Goal: Task Accomplishment & Management: Use online tool/utility

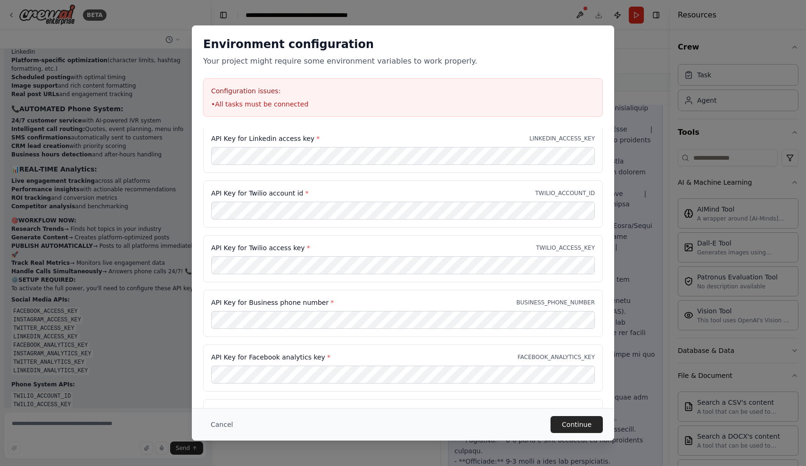
scroll to position [167, 0]
click at [591, 418] on button "Continue" at bounding box center [577, 424] width 52 height 17
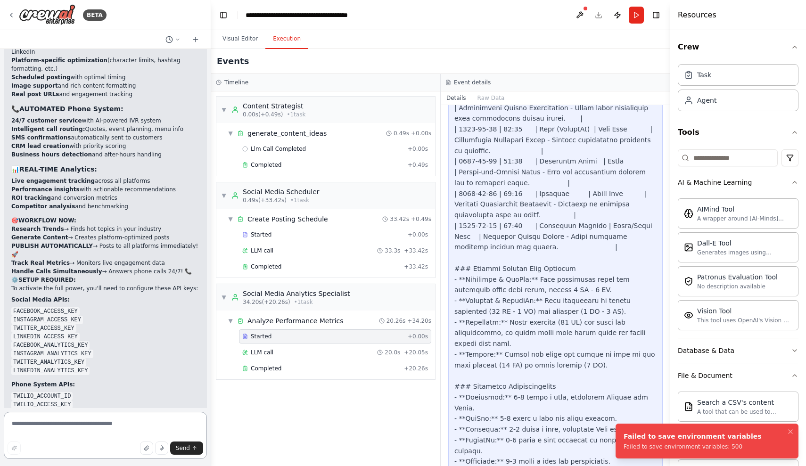
click at [110, 430] on textarea at bounding box center [105, 435] width 203 height 47
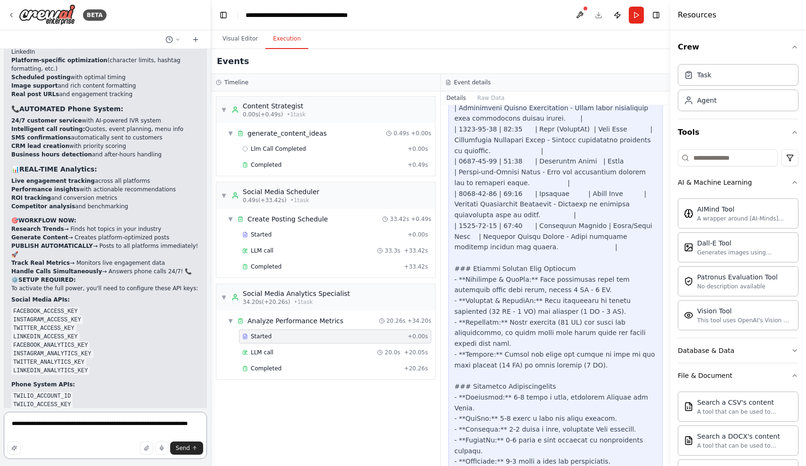
type textarea "**********"
click at [285, 39] on button "Execution" at bounding box center [286, 39] width 43 height 20
click at [200, 423] on textarea "**********" at bounding box center [105, 435] width 203 height 47
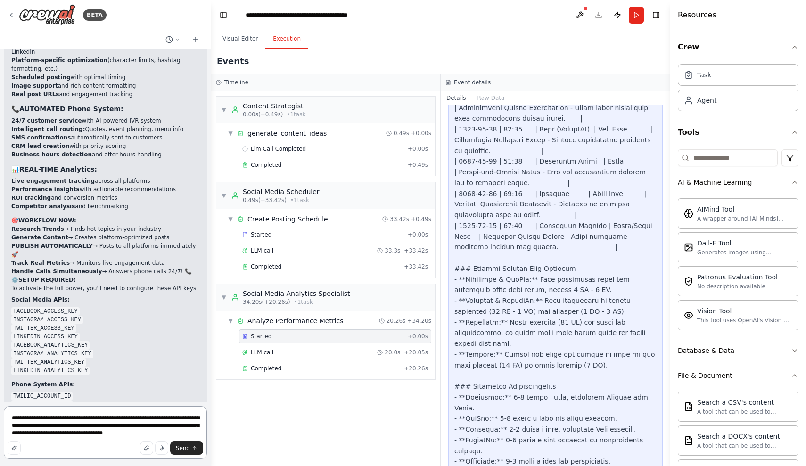
type textarea "**********"
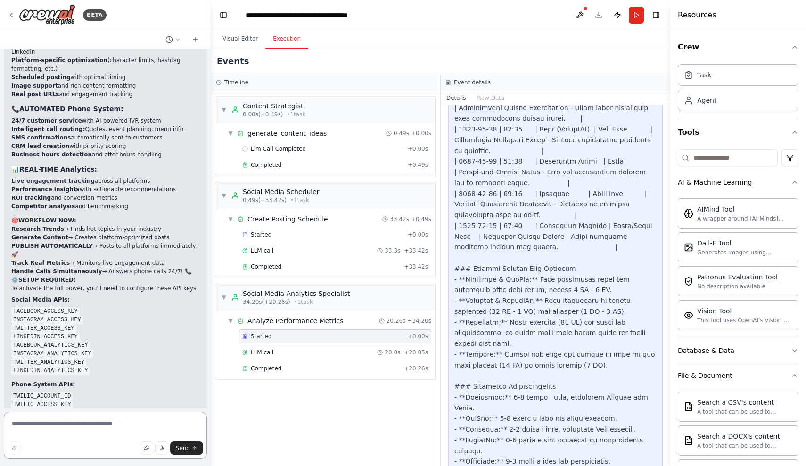
scroll to position [4778, 0]
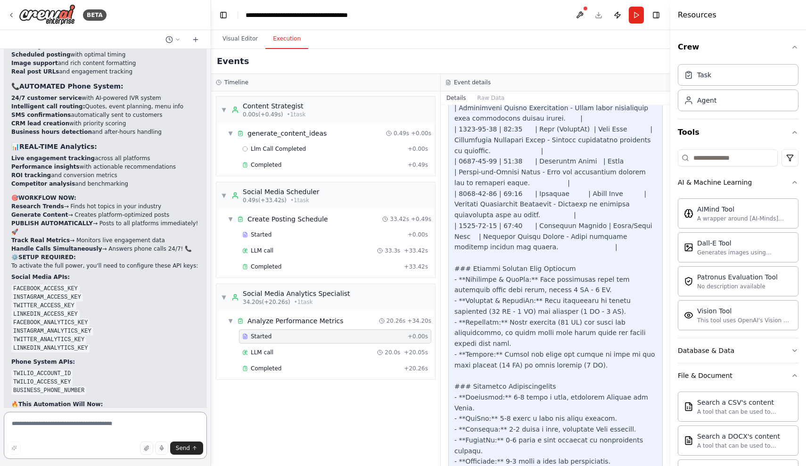
click at [204, 423] on textarea at bounding box center [105, 435] width 203 height 47
click at [195, 452] on button "Send" at bounding box center [186, 448] width 33 height 13
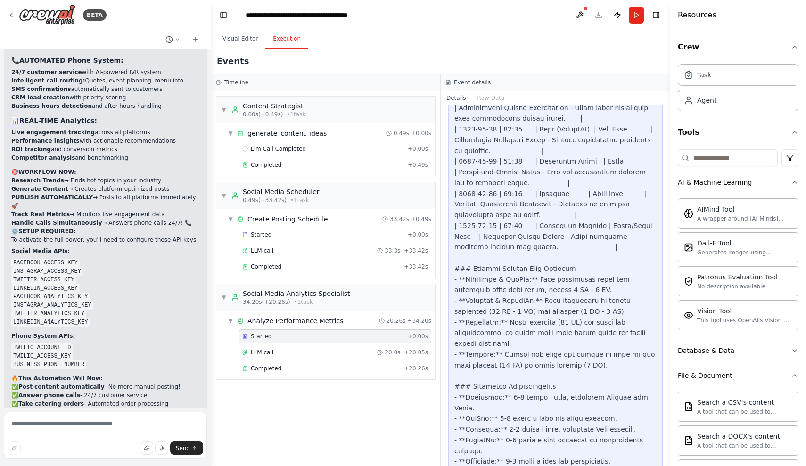
scroll to position [4803, 0]
drag, startPoint x: 9, startPoint y: 373, endPoint x: 161, endPoint y: 405, distance: 155.1
click at [161, 405] on div "Create a crew that schedules and publishes social media content across multiple…" at bounding box center [105, 228] width 211 height 359
copy p "nn add lots of other stuff like for restaurent for exemple if they receive a ca…"
click at [158, 433] on textarea at bounding box center [105, 435] width 203 height 47
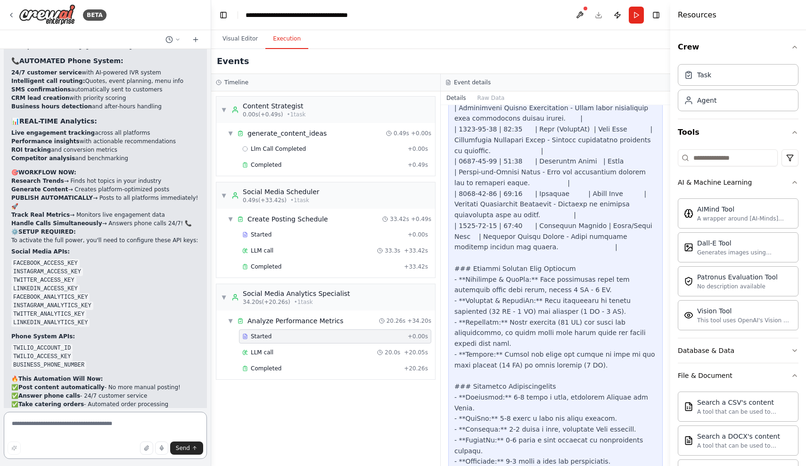
paste textarea "**********"
type textarea "**********"
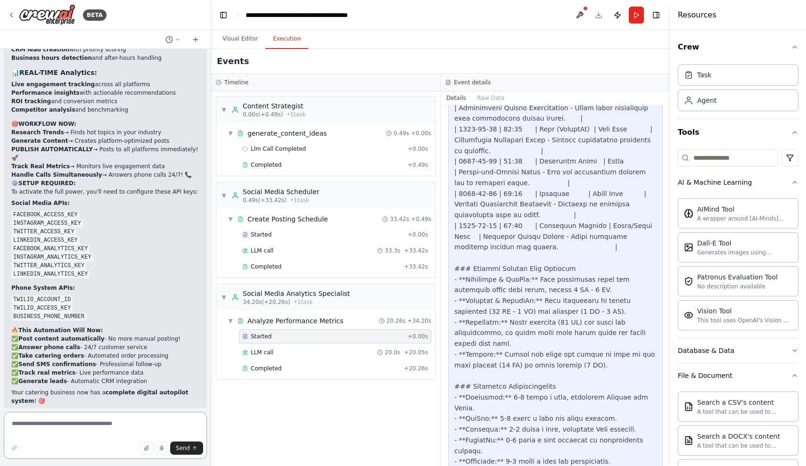
scroll to position [4851, 0]
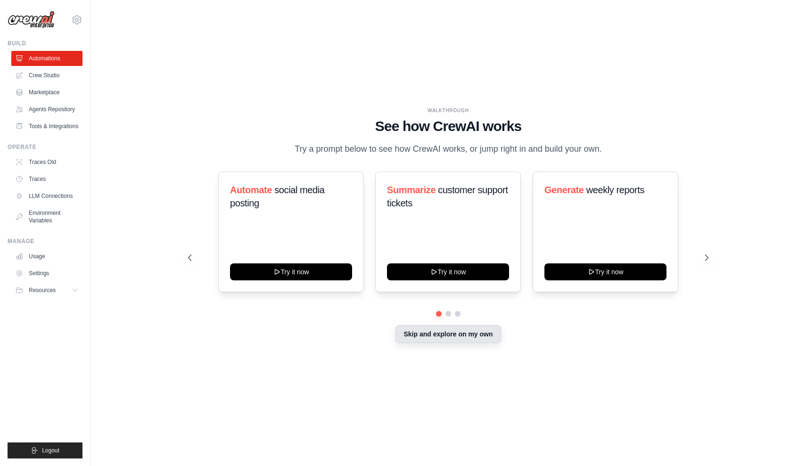
click at [405, 339] on button "Skip and explore on my own" at bounding box center [448, 334] width 105 height 18
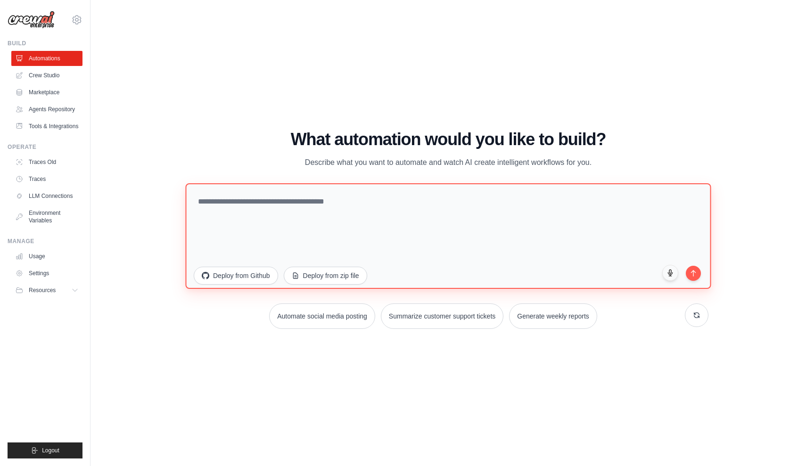
click at [390, 222] on textarea at bounding box center [448, 236] width 526 height 106
paste textarea "**********"
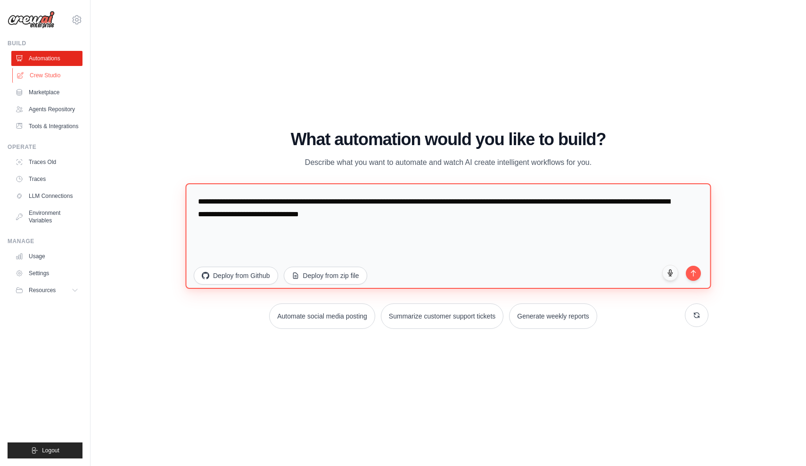
type textarea "**********"
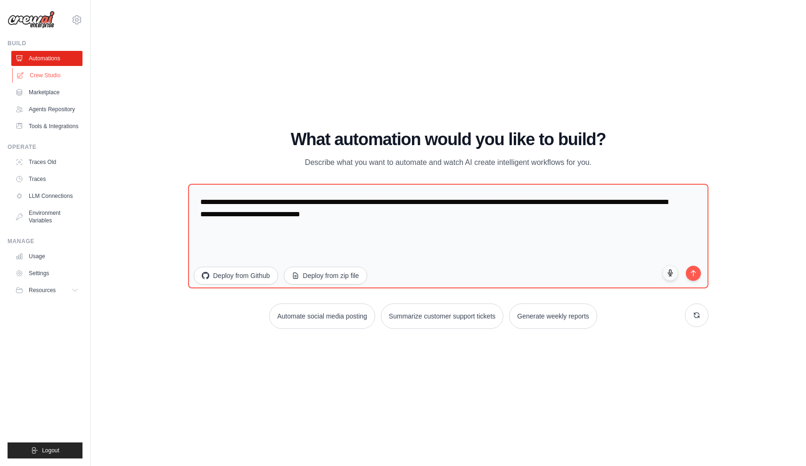
click at [36, 76] on link "Crew Studio" at bounding box center [47, 75] width 71 height 15
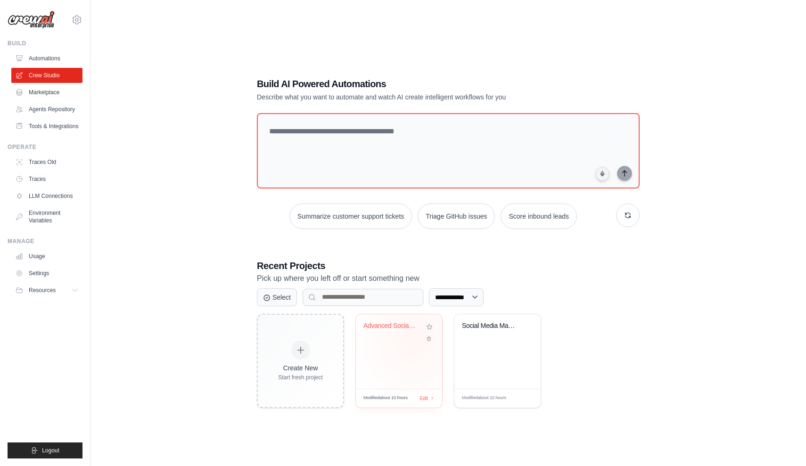
click at [414, 340] on div "Advanced Social Media & Call Automa..." at bounding box center [398, 333] width 71 height 22
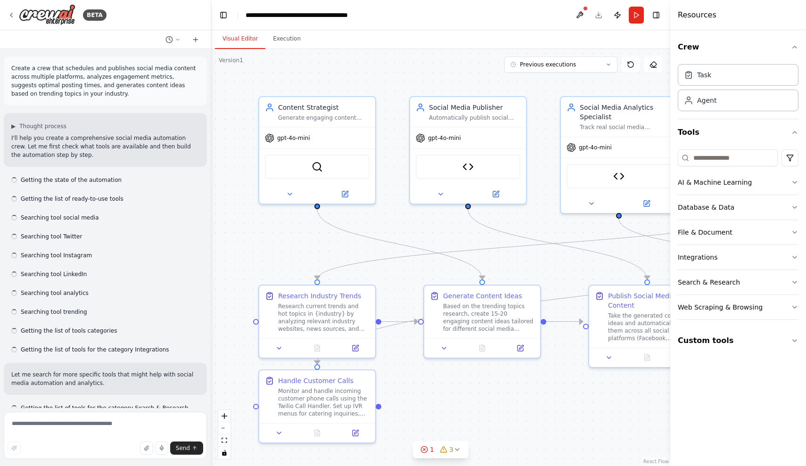
scroll to position [4603, 0]
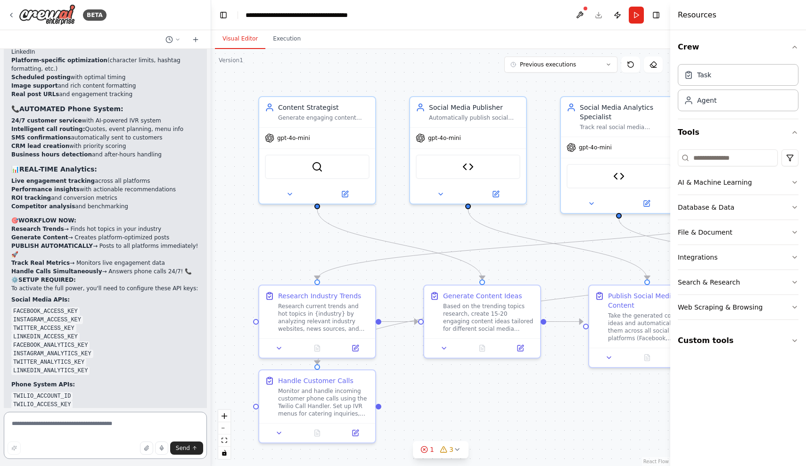
click at [182, 426] on textarea at bounding box center [105, 435] width 203 height 47
paste textarea "**********"
type textarea "**********"
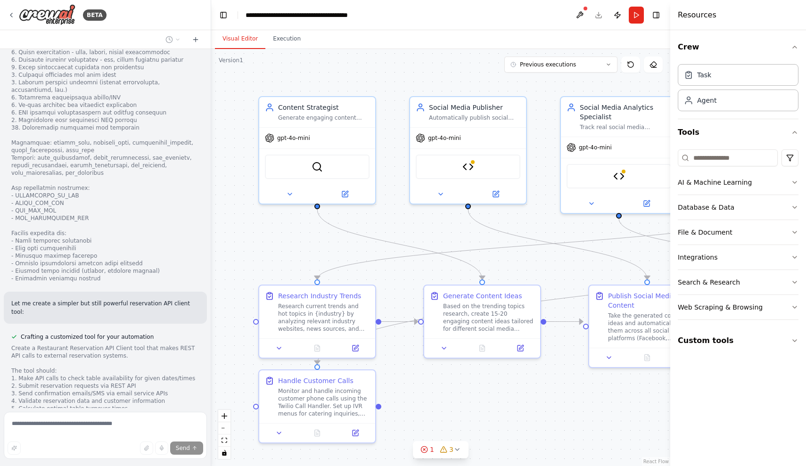
scroll to position [5344, 0]
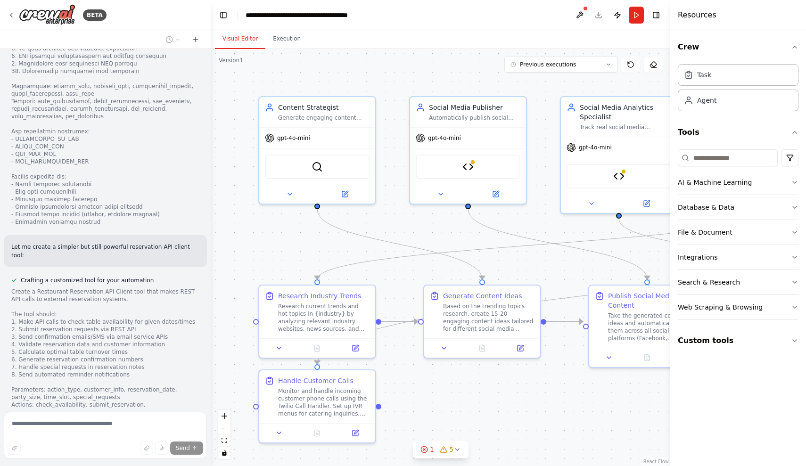
click at [486, 0] on header "**********" at bounding box center [440, 15] width 459 height 30
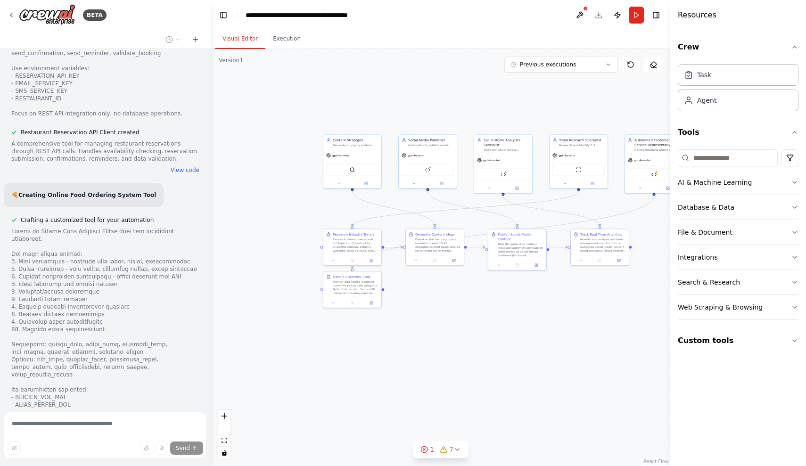
scroll to position [5999, 0]
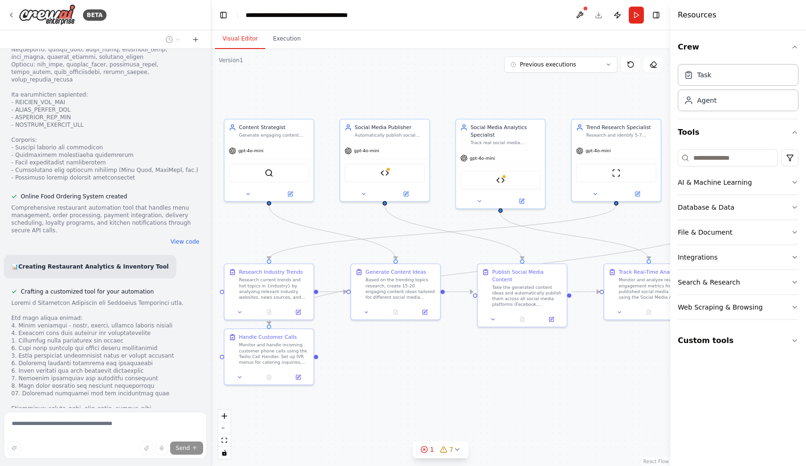
click at [259, 92] on div ".deletable-edge-delete-btn { width: 20px; height: 20px; border: 0px solid #ffff…" at bounding box center [440, 257] width 459 height 417
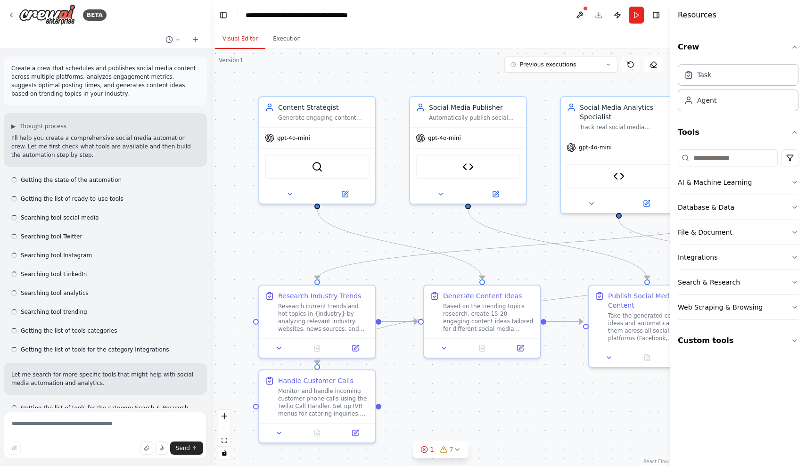
scroll to position [5968, 0]
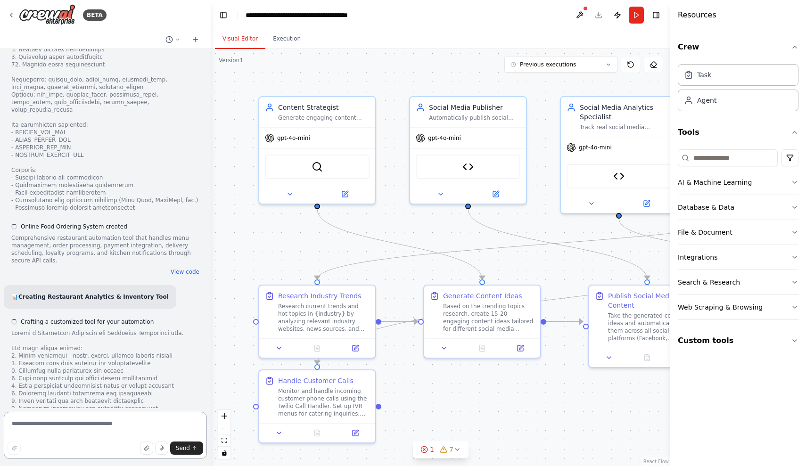
click at [89, 457] on textarea at bounding box center [105, 435] width 203 height 47
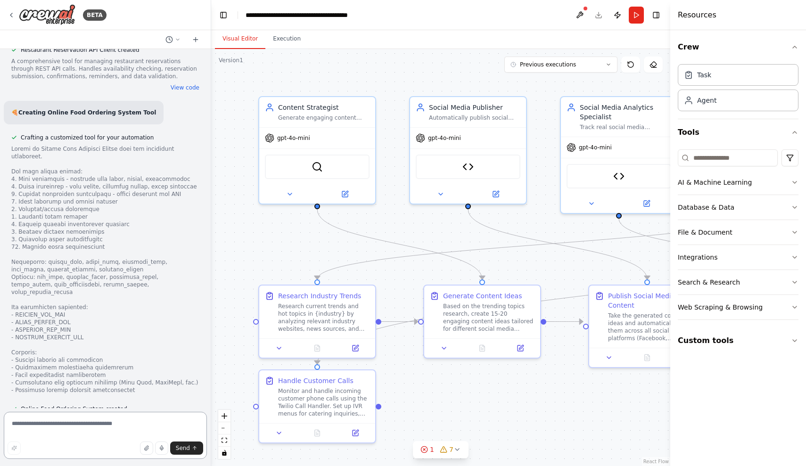
scroll to position [5750, 0]
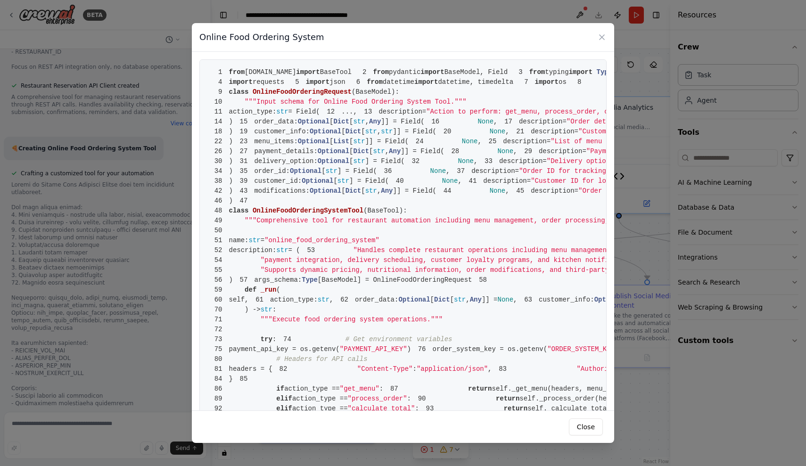
click at [173, 320] on div "Online Food Ordering System 1 from crewai.tools import BaseTool 2 from pydantic…" at bounding box center [403, 233] width 806 height 466
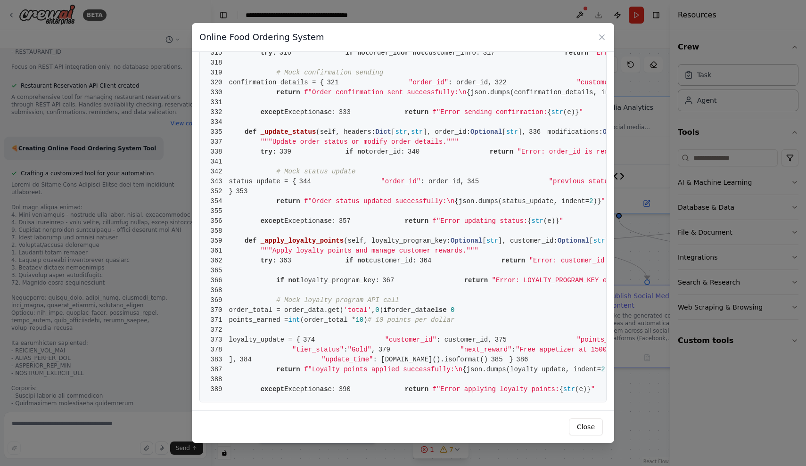
click at [669, 354] on div "Online Food Ordering System 1 from crewai.tools import BaseTool 2 from pydantic…" at bounding box center [403, 233] width 806 height 466
click at [664, 382] on div "Online Food Ordering System 1 from crewai.tools import BaseTool 2 from pydantic…" at bounding box center [403, 233] width 806 height 466
click at [603, 36] on icon at bounding box center [602, 37] width 5 height 5
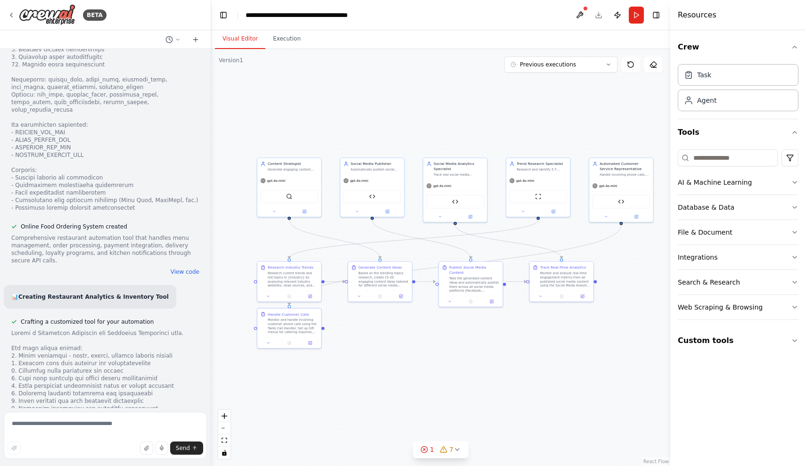
scroll to position [0, 0]
click at [69, 423] on textarea at bounding box center [105, 435] width 203 height 47
type textarea "**********"
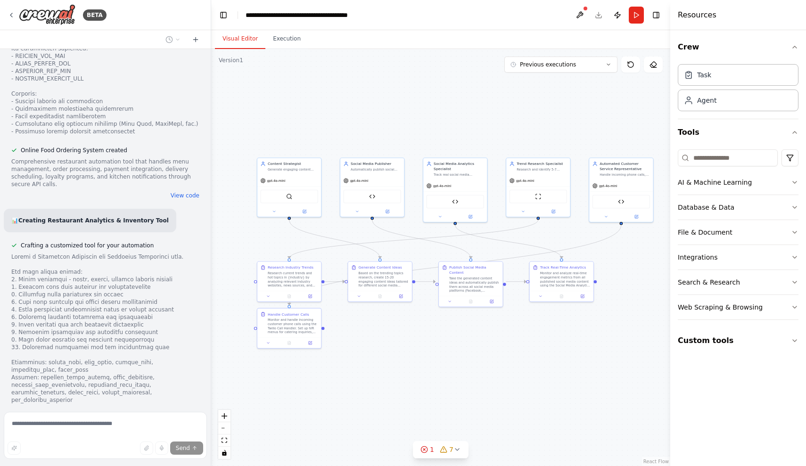
scroll to position [6406, 0]
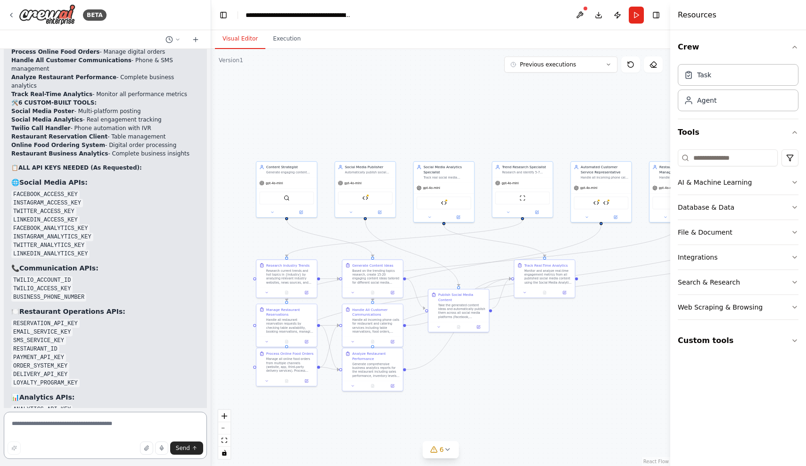
scroll to position [0, 0]
click at [88, 431] on textarea at bounding box center [105, 435] width 203 height 47
type textarea "*"
type textarea "**********"
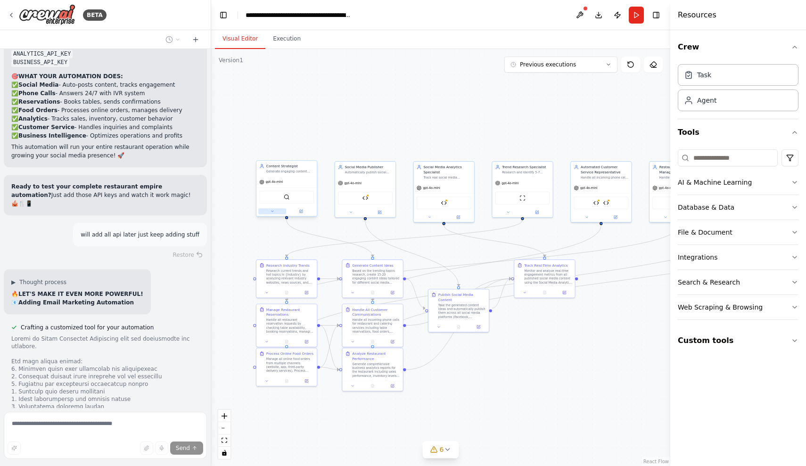
scroll to position [8645, 0]
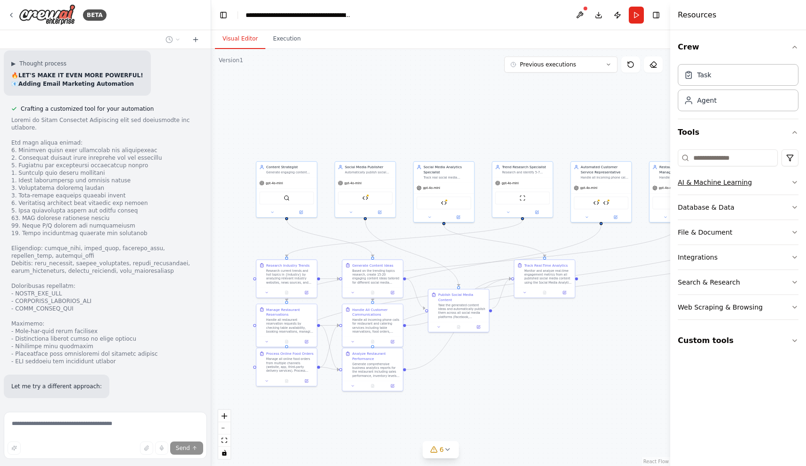
click at [686, 192] on button "AI & Machine Learning" at bounding box center [738, 182] width 121 height 25
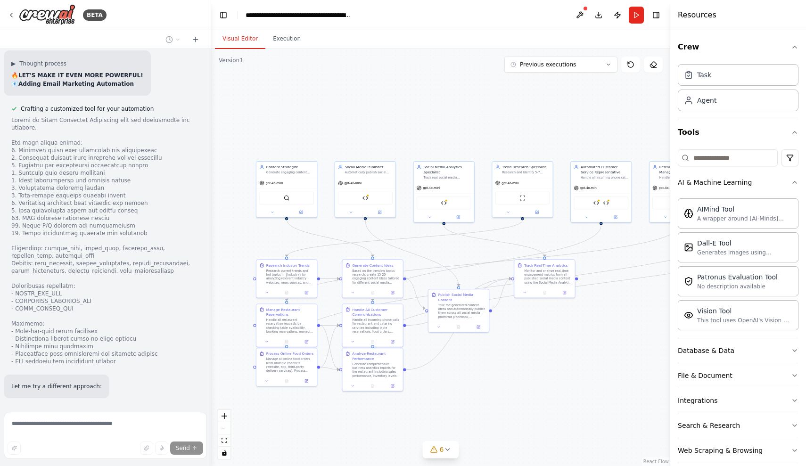
click at [587, 342] on div ".deletable-edge-delete-btn { width: 20px; height: 20px; border: 0px solid #ffff…" at bounding box center [440, 257] width 459 height 417
drag, startPoint x: 79, startPoint y: 364, endPoint x: 150, endPoint y: 320, distance: 83.8
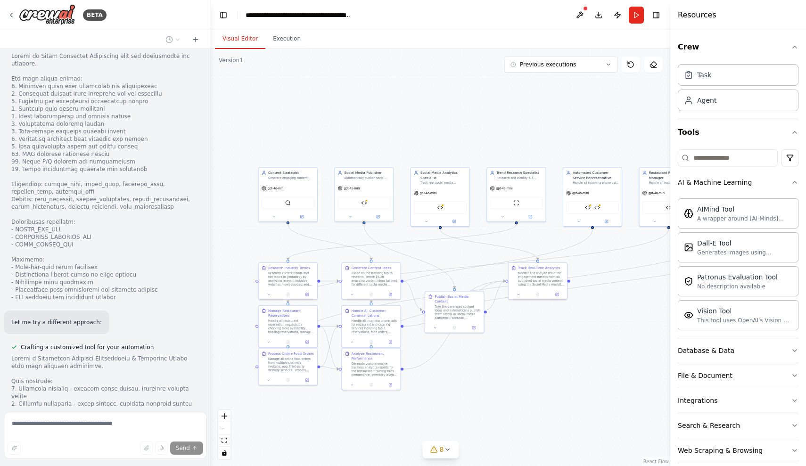
scroll to position [8997, 0]
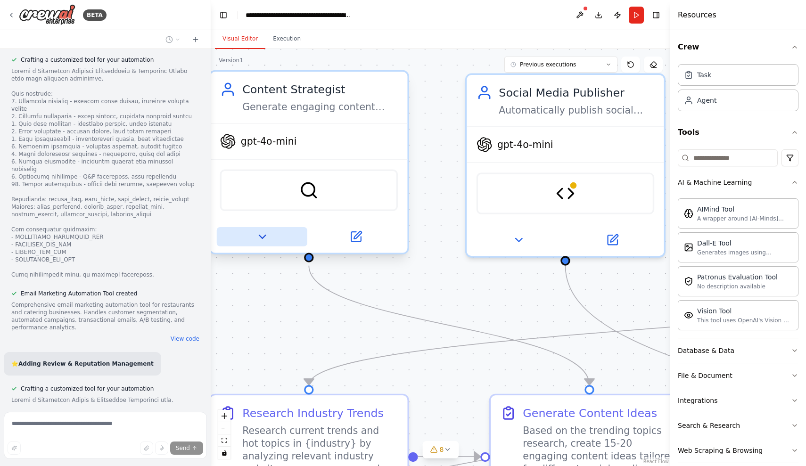
click at [269, 239] on button at bounding box center [262, 236] width 91 height 19
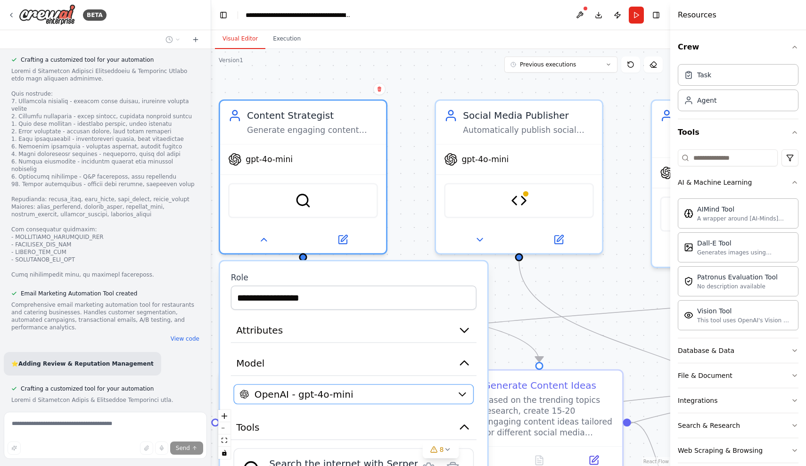
click at [291, 394] on span "OpenAI - gpt-4o-mini" at bounding box center [304, 394] width 99 height 14
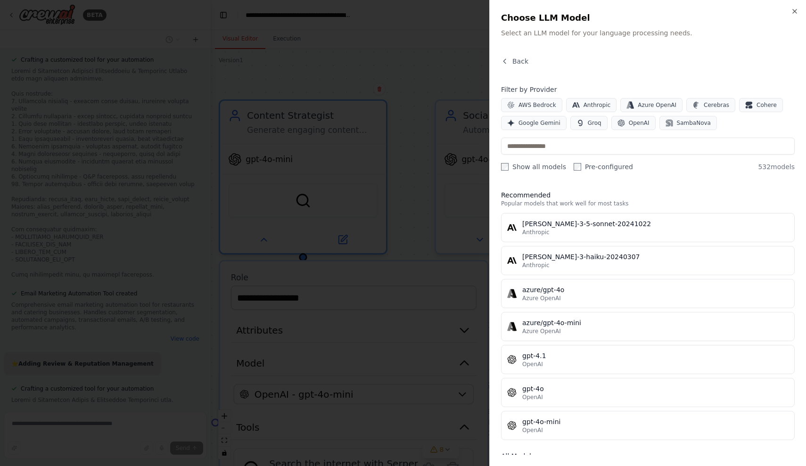
click at [434, 72] on div at bounding box center [403, 233] width 806 height 466
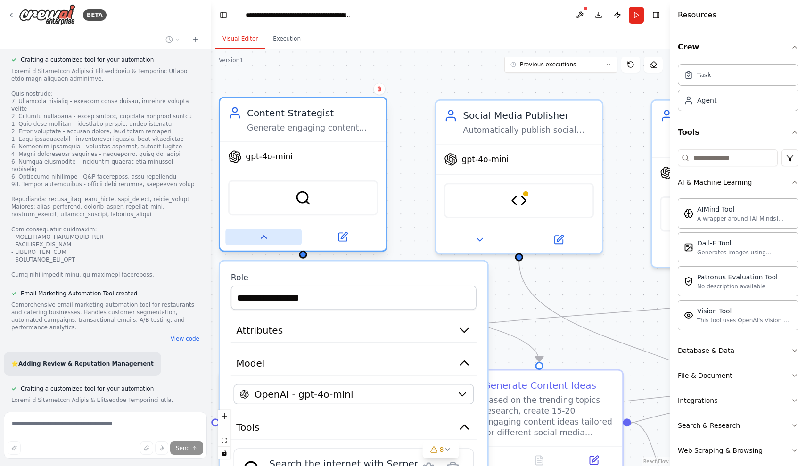
click at [273, 244] on button at bounding box center [263, 237] width 76 height 16
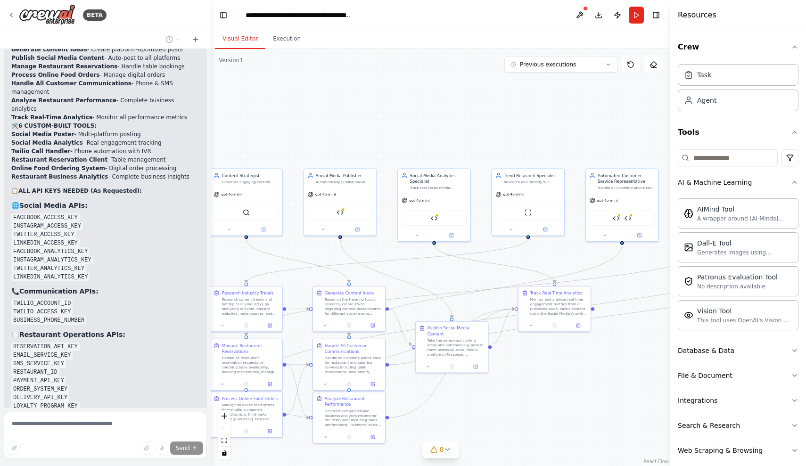
scroll to position [9201, 0]
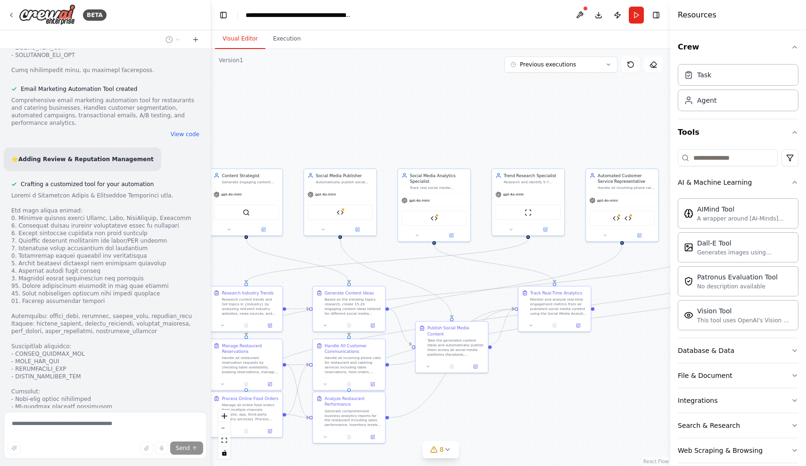
click at [357, 17] on icon "breadcrumb" at bounding box center [359, 15] width 8 height 8
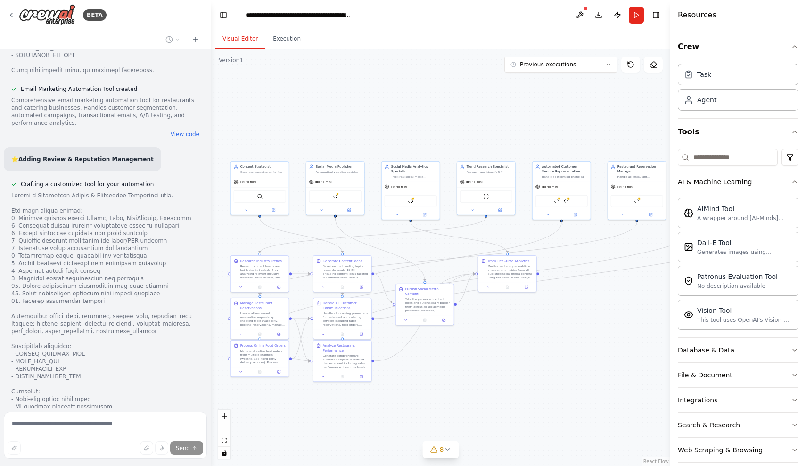
scroll to position [0, 0]
click at [536, 61] on span "Previous executions" at bounding box center [548, 65] width 56 height 8
click at [426, 93] on div ".deletable-edge-delete-btn { width: 20px; height: 20px; border: 0px solid #ffff…" at bounding box center [440, 257] width 459 height 417
click at [587, 147] on div ".deletable-edge-delete-btn { width: 20px; height: 20px; border: 0px solid #ffff…" at bounding box center [440, 257] width 459 height 417
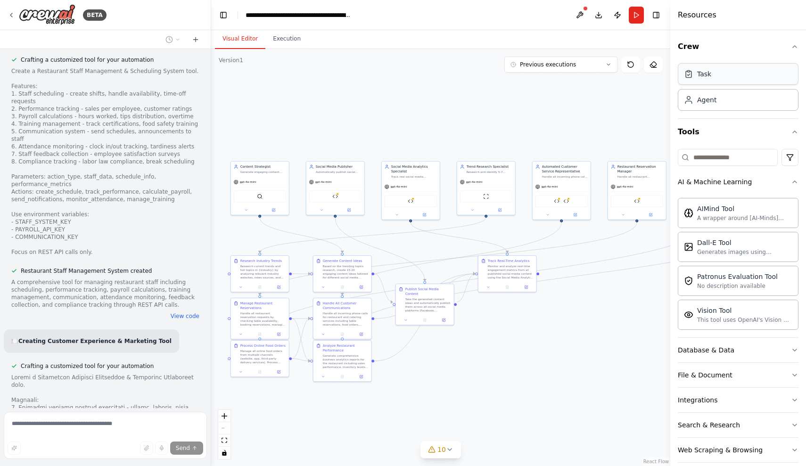
scroll to position [9889, 0]
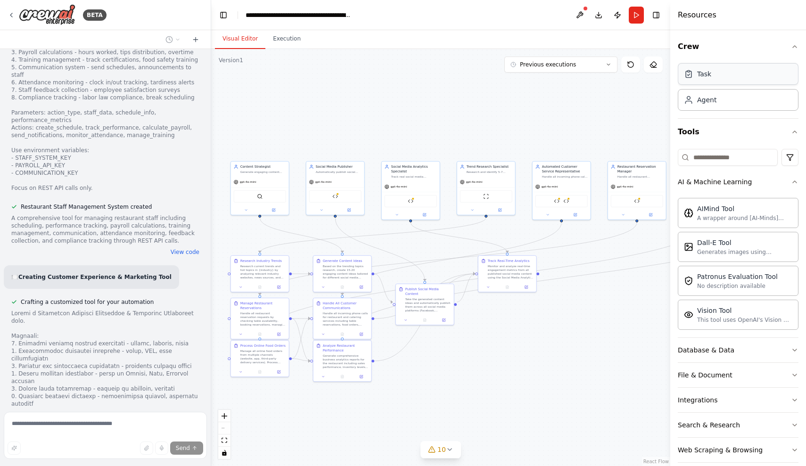
click at [739, 81] on div "Task" at bounding box center [738, 74] width 121 height 22
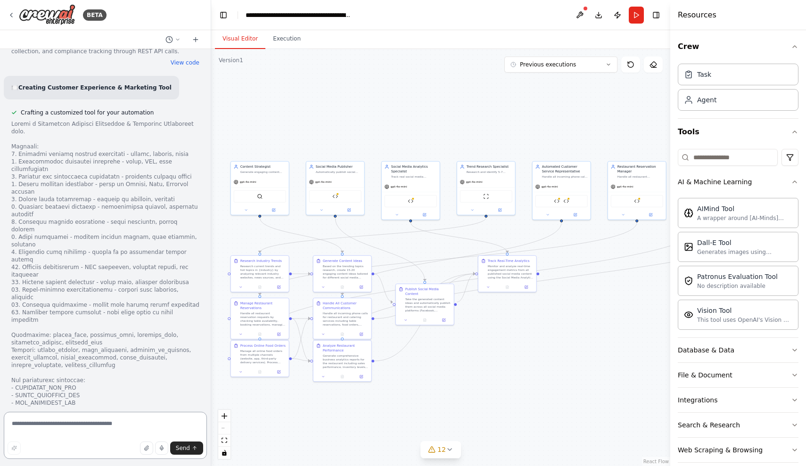
scroll to position [0, 0]
type textarea "**********"
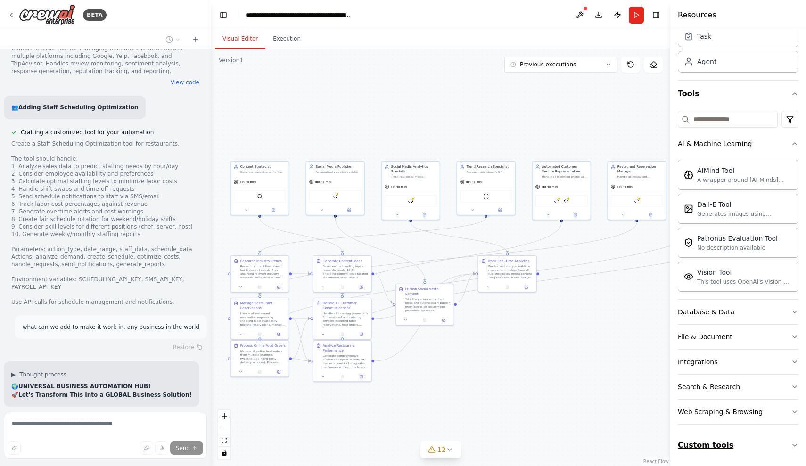
click at [718, 443] on button "Custom tools" at bounding box center [738, 445] width 121 height 26
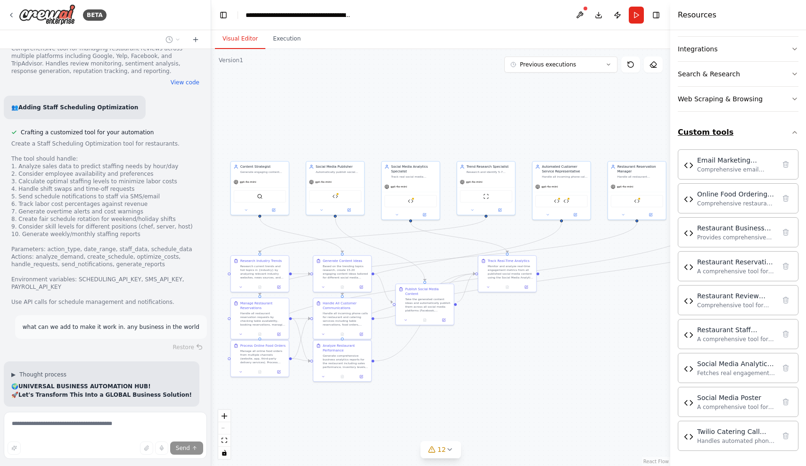
scroll to position [352, 0]
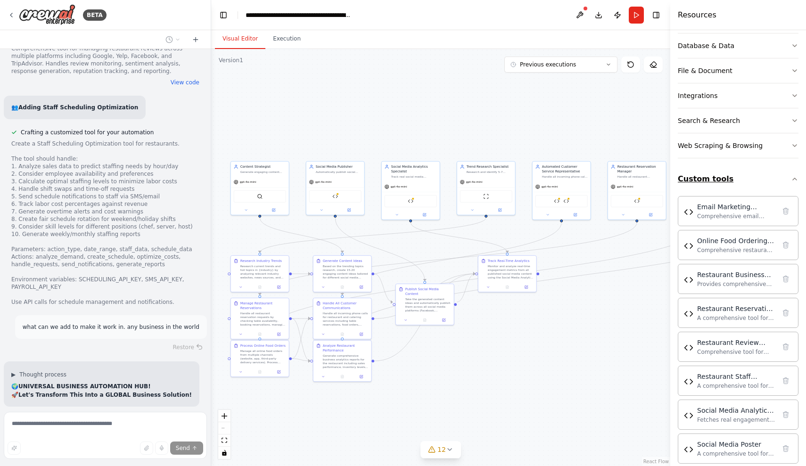
click at [700, 144] on div "Web Scraping & Browsing" at bounding box center [720, 145] width 85 height 9
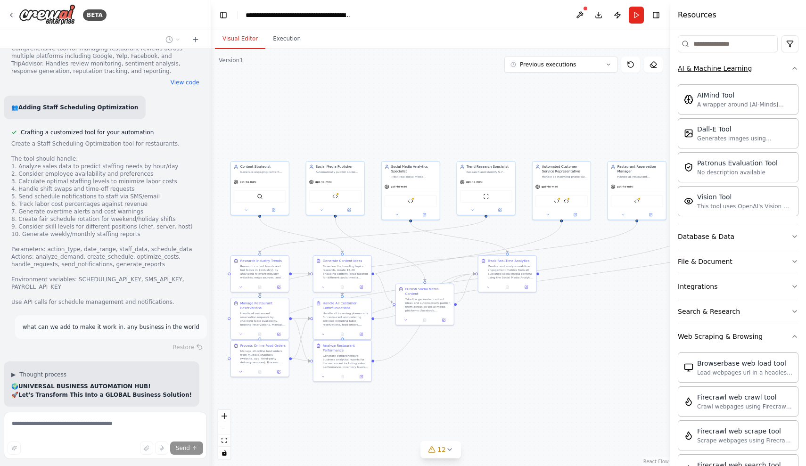
scroll to position [114, 0]
click at [754, 284] on button "Integrations" at bounding box center [738, 287] width 121 height 25
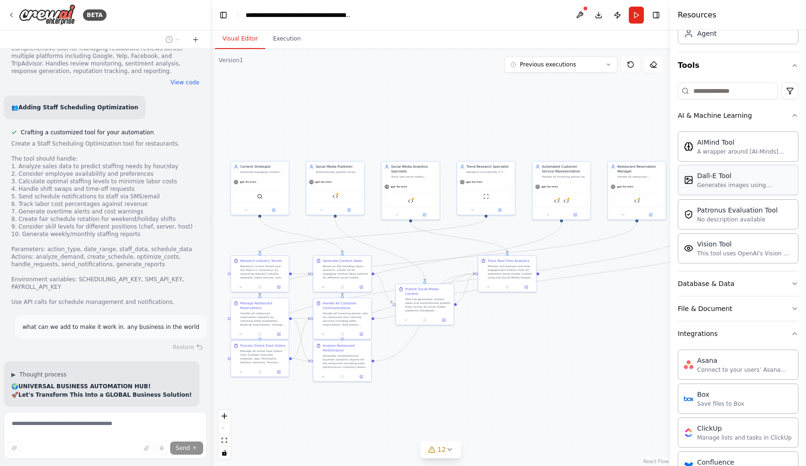
scroll to position [221, 0]
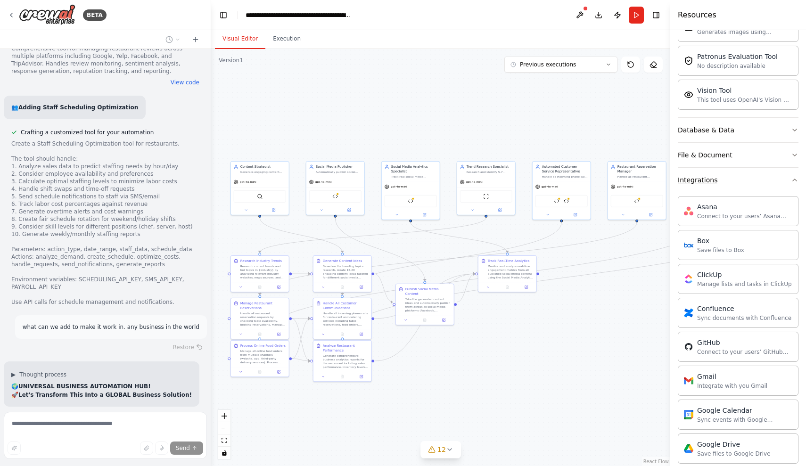
click at [735, 191] on button "Integrations" at bounding box center [738, 180] width 121 height 25
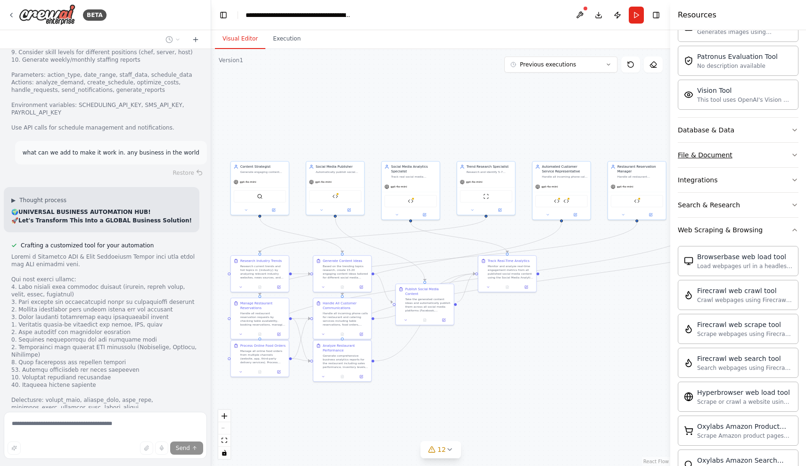
click at [756, 154] on button "File & Document" at bounding box center [738, 155] width 121 height 25
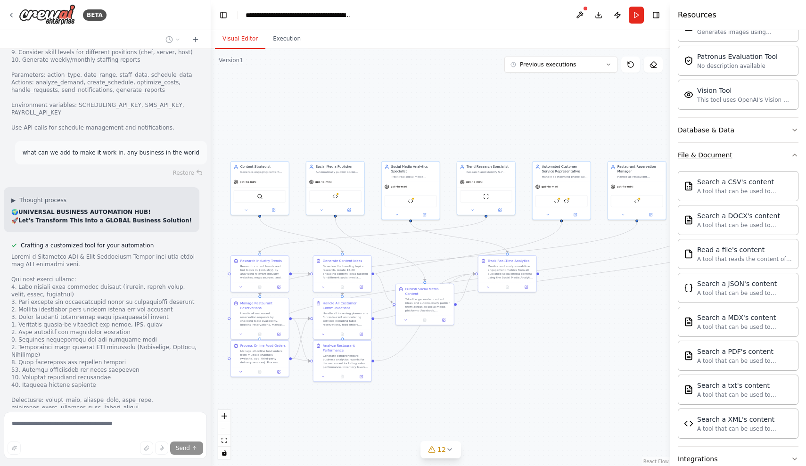
click at [754, 163] on button "File & Document" at bounding box center [738, 155] width 121 height 25
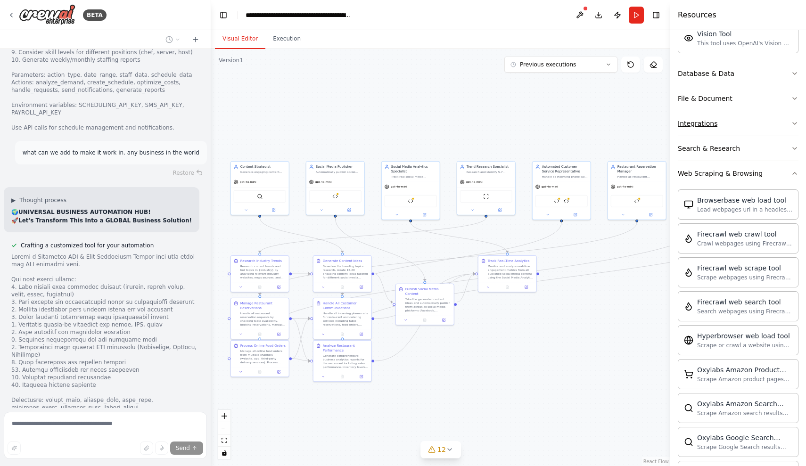
scroll to position [329, 0]
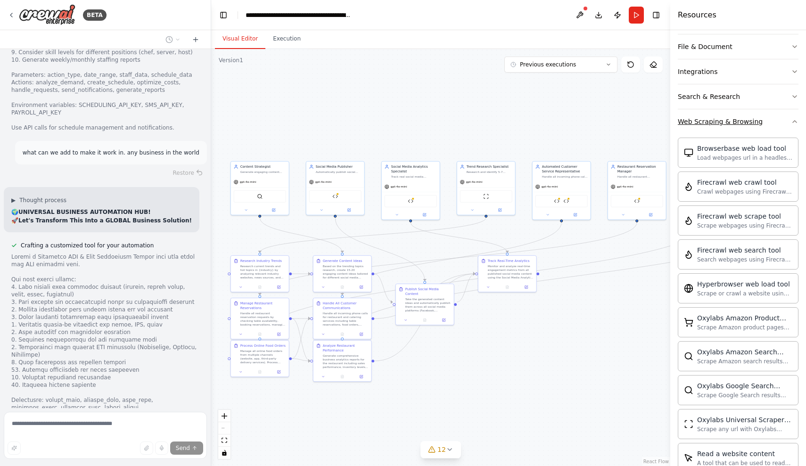
click at [778, 128] on button "Web Scraping & Browsing" at bounding box center [738, 121] width 121 height 25
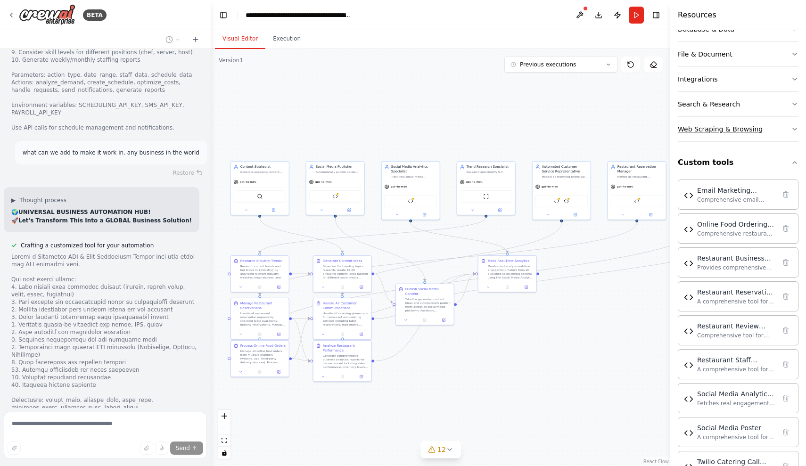
scroll to position [321, 0]
click at [778, 166] on button "Custom tools" at bounding box center [738, 163] width 121 height 26
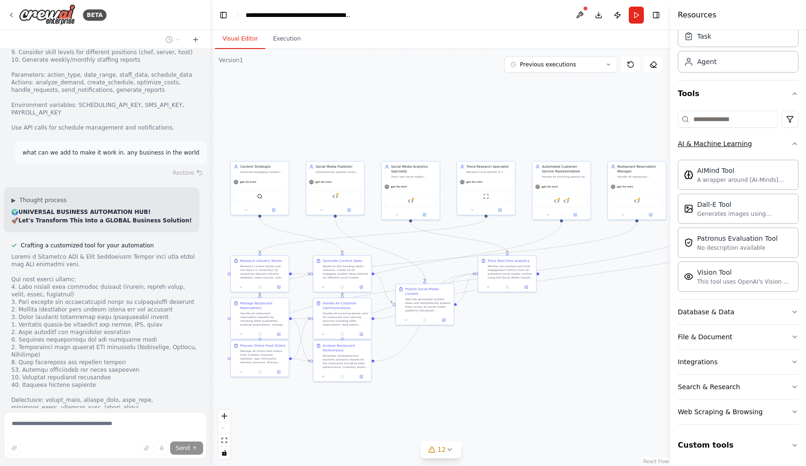
scroll to position [0, 0]
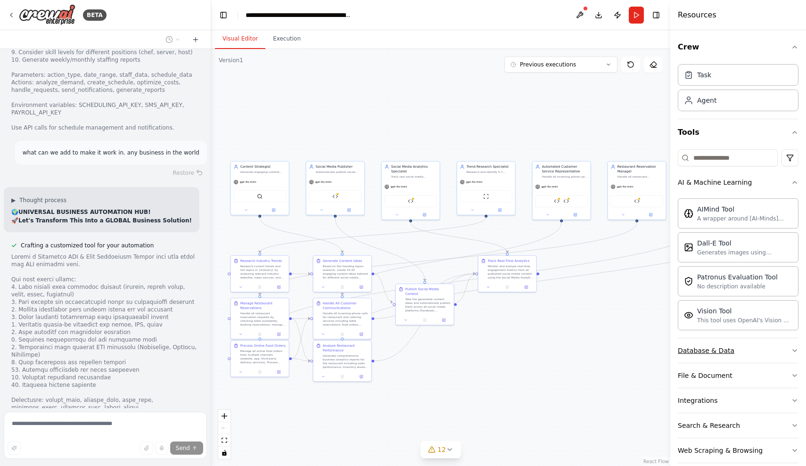
click at [715, 342] on button "Database & Data" at bounding box center [738, 350] width 121 height 25
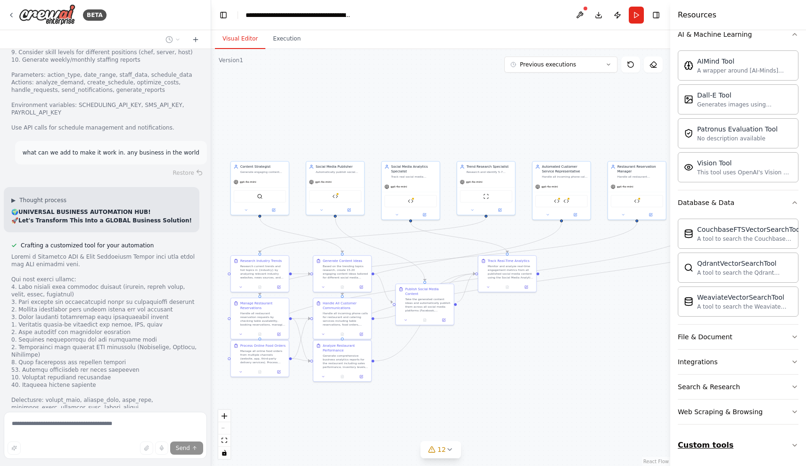
click at [741, 452] on button "Custom tools" at bounding box center [738, 445] width 121 height 26
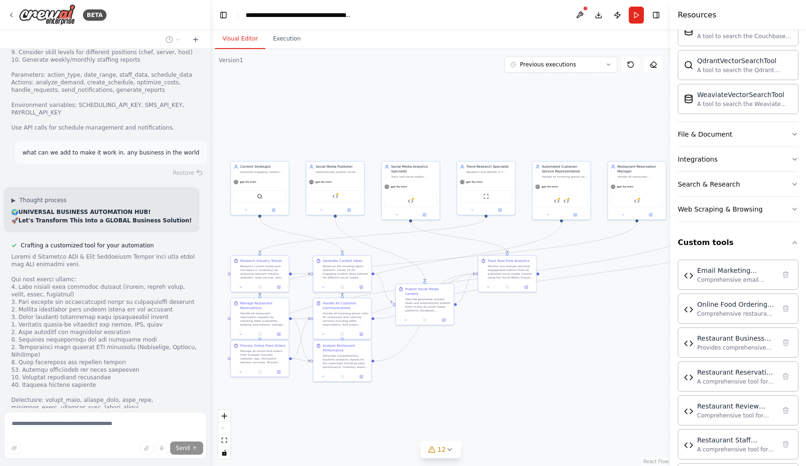
scroll to position [437, 0]
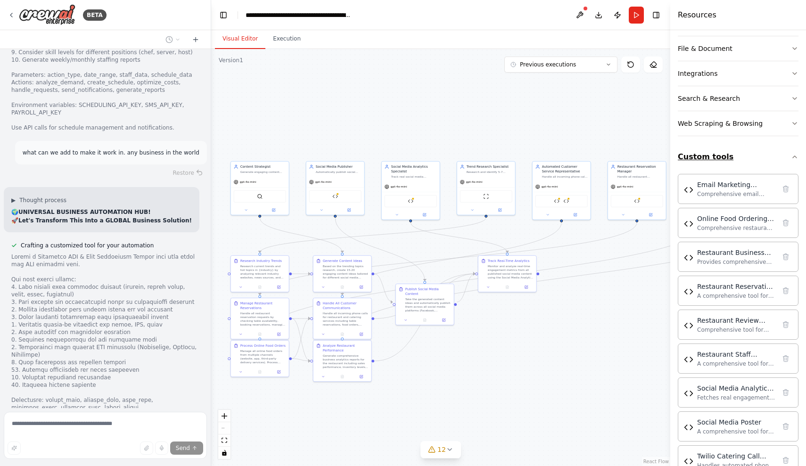
click at [684, 145] on button "Custom tools" at bounding box center [738, 157] width 121 height 26
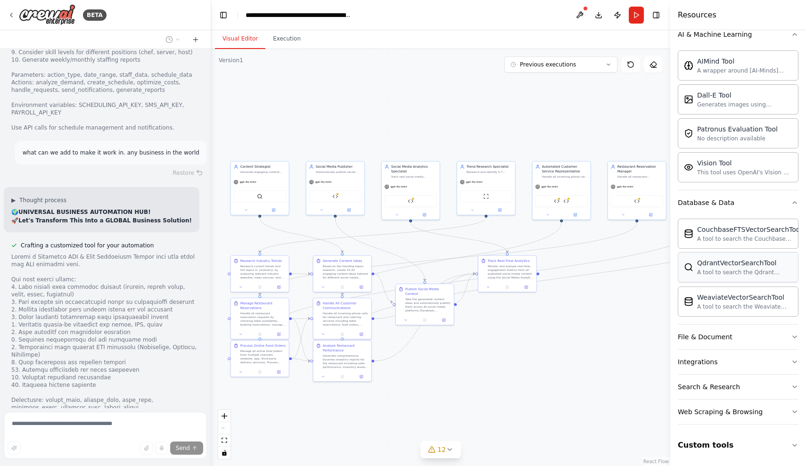
scroll to position [0, 0]
click at [717, 445] on button "Custom tools" at bounding box center [738, 445] width 121 height 26
click at [715, 207] on button "Database & Data" at bounding box center [738, 202] width 121 height 25
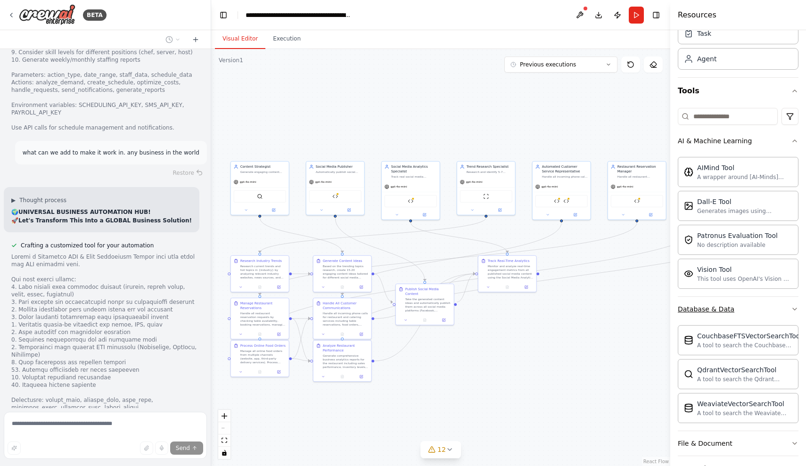
scroll to position [39, 0]
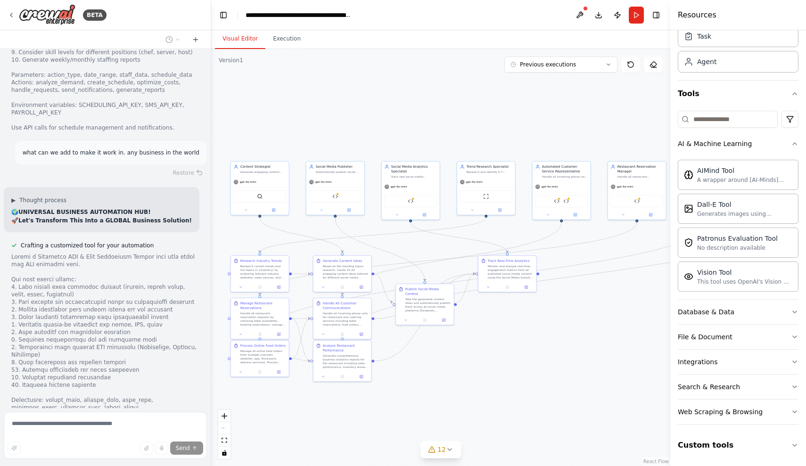
click at [435, 459] on div "Version 1 Previous executions Show Tools Hide Agents .deletable-edge-delete-btn…" at bounding box center [440, 257] width 459 height 417
click at [449, 451] on icon at bounding box center [450, 450] width 8 height 8
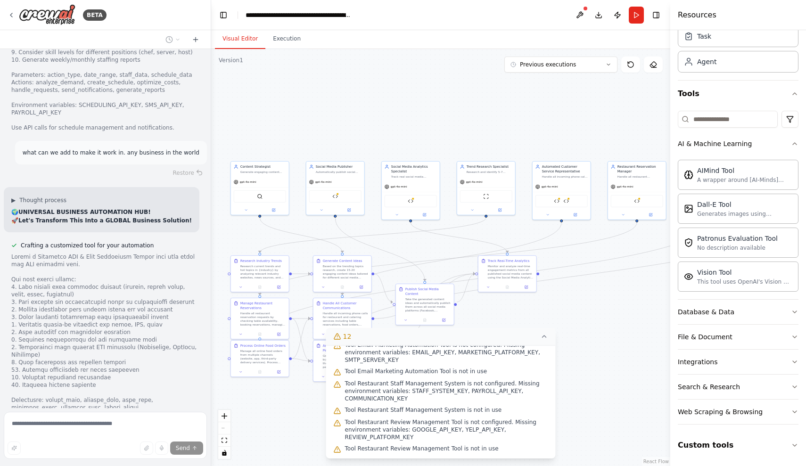
scroll to position [0, 0]
click at [549, 336] on button "12" at bounding box center [441, 336] width 230 height 17
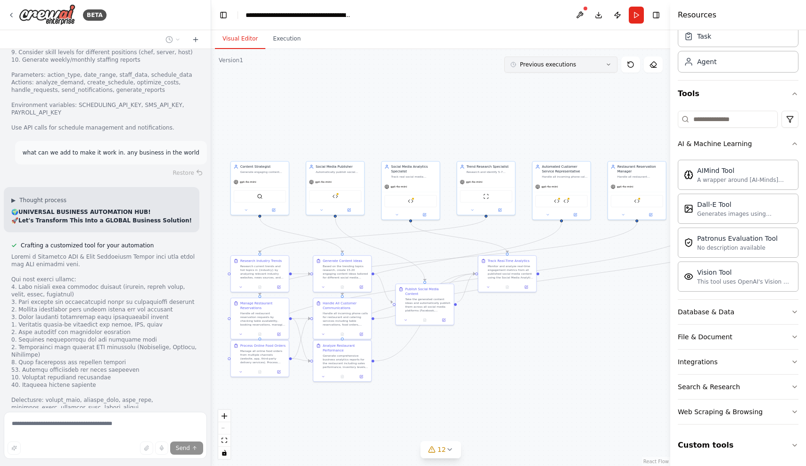
click at [567, 70] on button "Previous executions" at bounding box center [560, 65] width 113 height 16
click at [644, 91] on div ".deletable-edge-delete-btn { width: 20px; height: 20px; border: 0px solid #ffff…" at bounding box center [440, 257] width 459 height 417
click at [630, 113] on div ".deletable-edge-delete-btn { width: 20px; height: 20px; border: 0px solid #ffff…" at bounding box center [440, 257] width 459 height 417
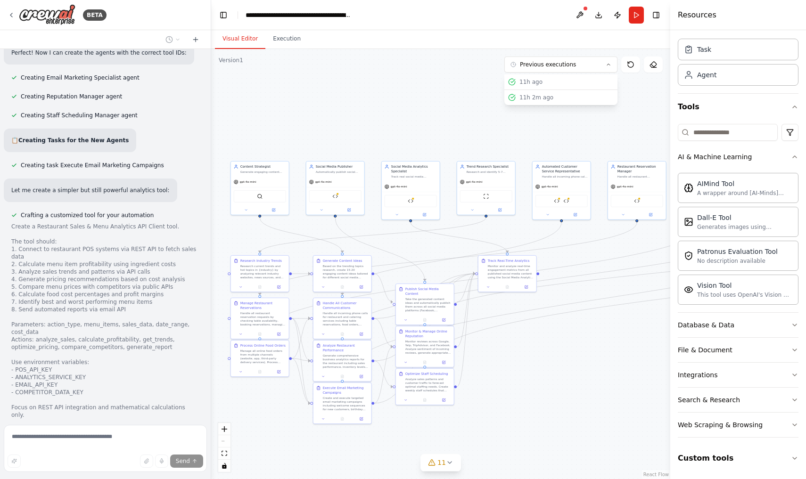
scroll to position [11896, 0]
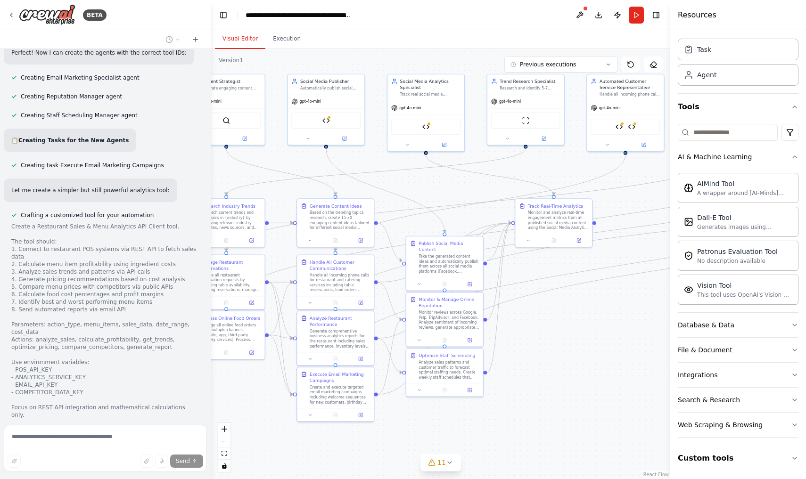
click at [453, 22] on header "**********" at bounding box center [440, 15] width 459 height 30
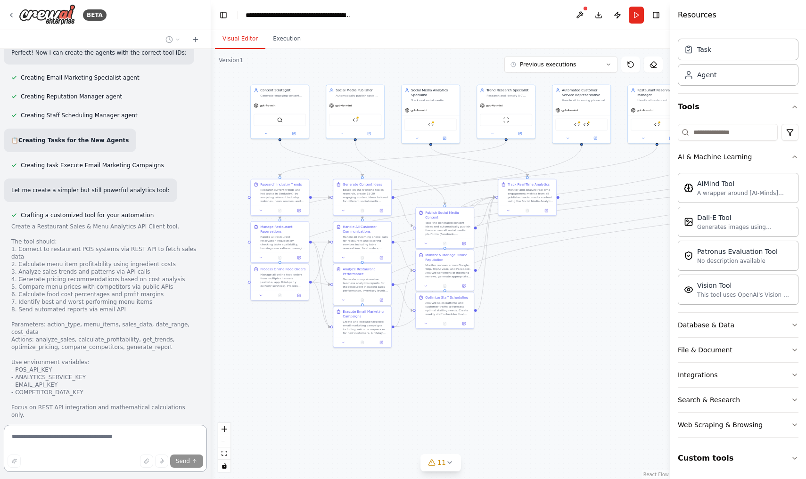
scroll to position [11866, 0]
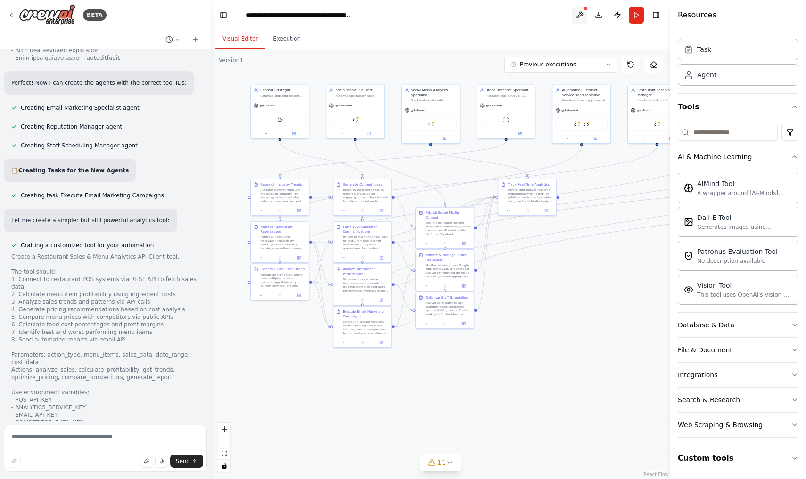
click at [584, 13] on button at bounding box center [579, 15] width 15 height 17
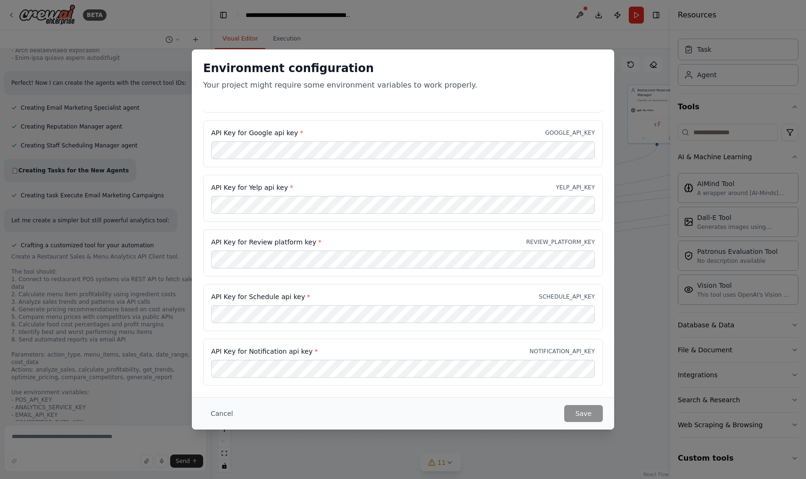
scroll to position [1466, 0]
click at [220, 412] on button "Cancel" at bounding box center [221, 413] width 37 height 17
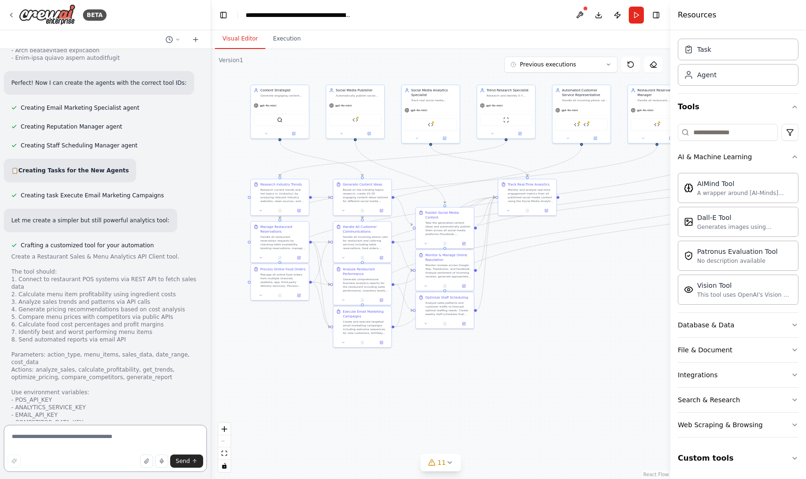
click at [72, 450] on textarea at bounding box center [105, 448] width 203 height 47
type textarea "*"
type textarea "**********"
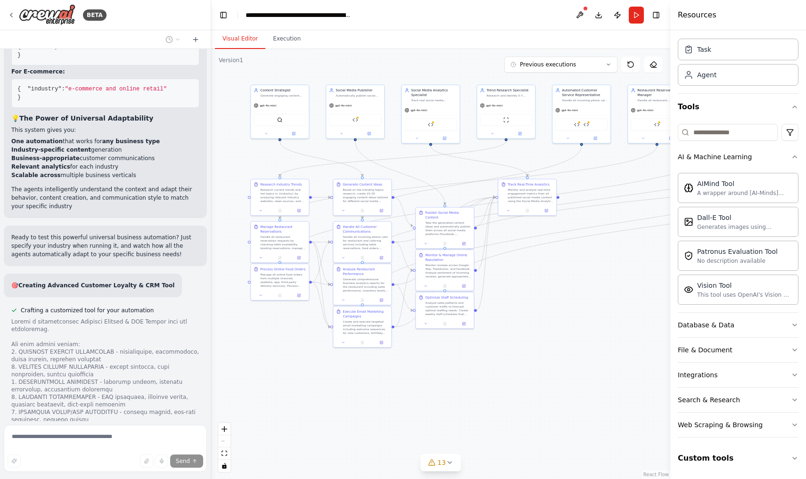
scroll to position [13795, 0]
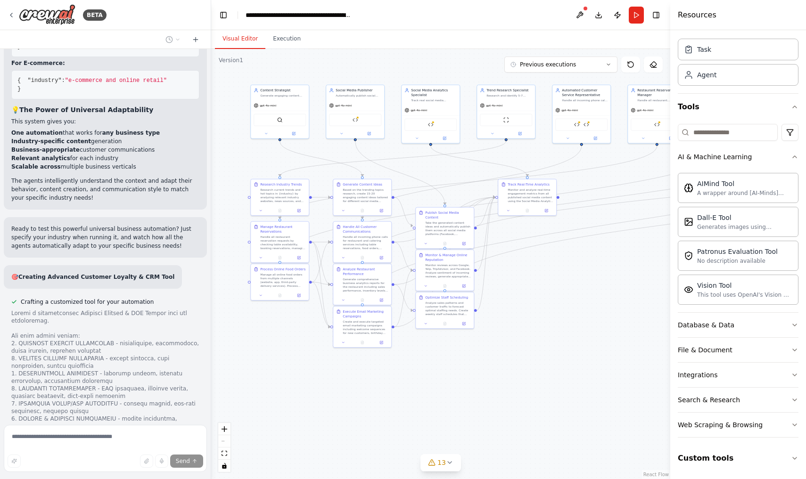
click at [276, 368] on div ".deletable-edge-delete-btn { width: 20px; height: 20px; border: 0px solid #ffff…" at bounding box center [440, 264] width 459 height 430
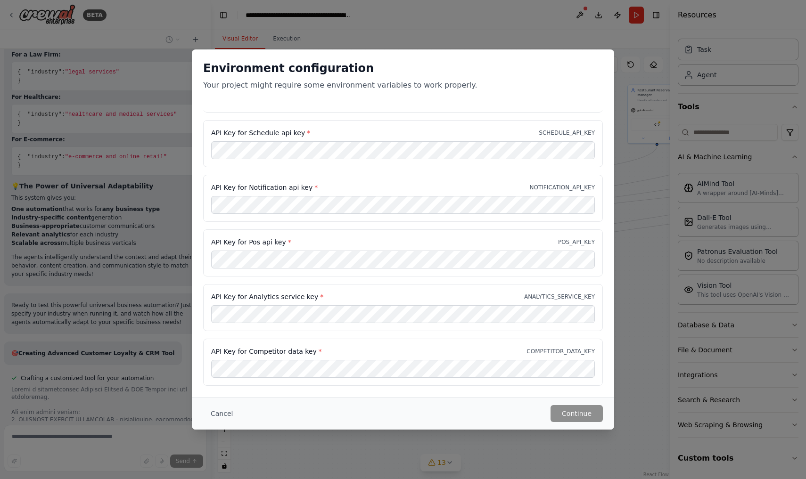
click at [208, 409] on button "Cancel" at bounding box center [221, 413] width 37 height 17
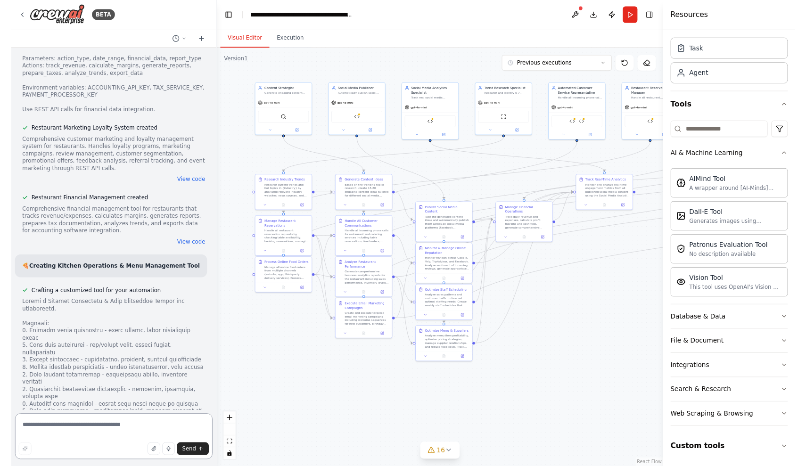
scroll to position [0, 0]
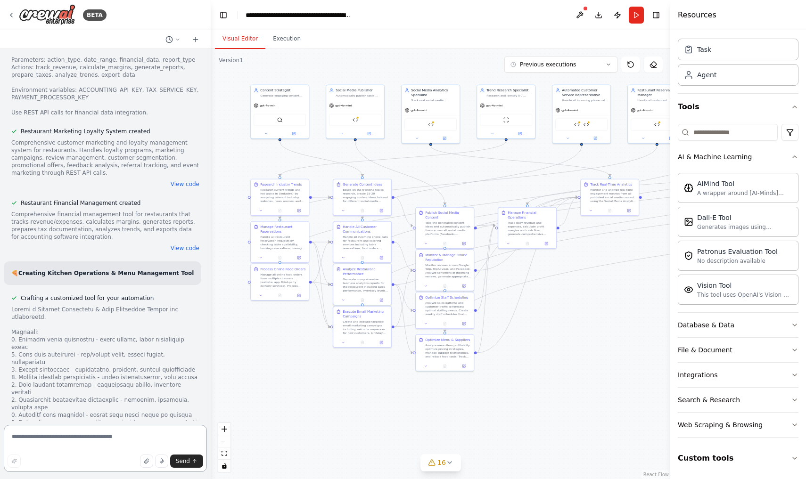
paste textarea "**********"
type textarea "**********"
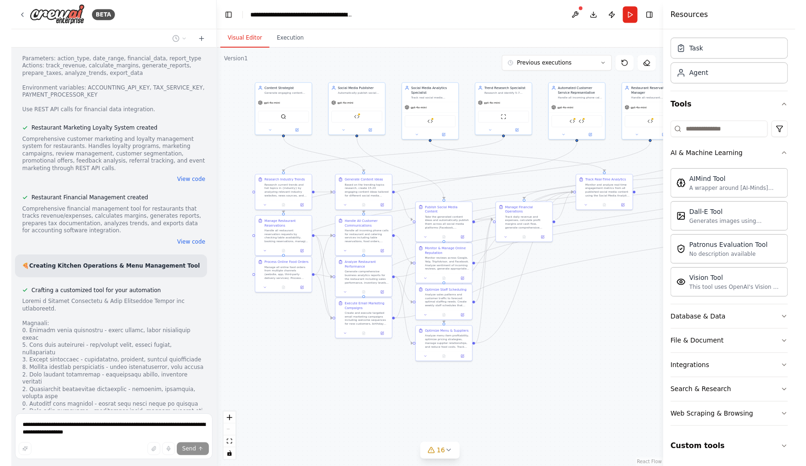
scroll to position [15141, 0]
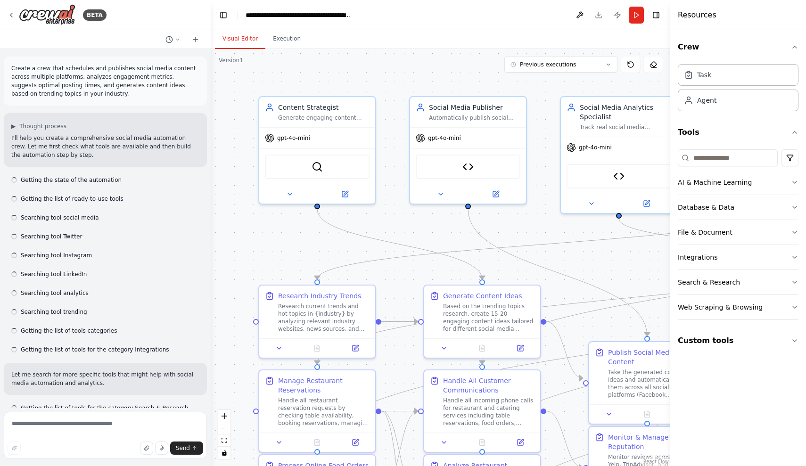
scroll to position [15116, 0]
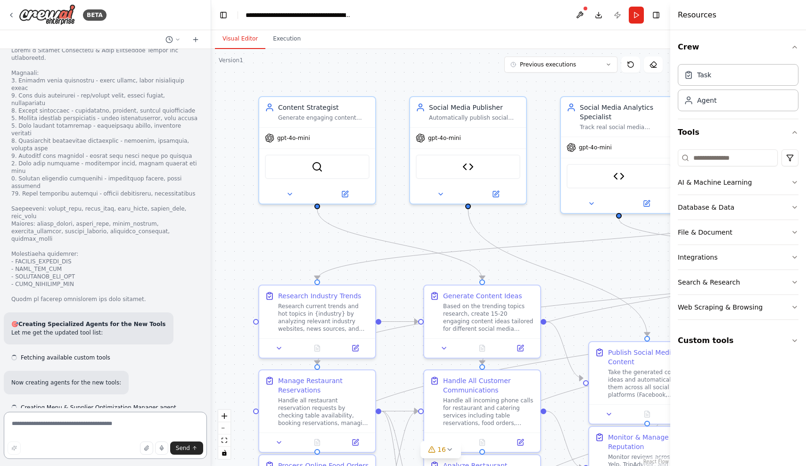
click at [124, 429] on textarea at bounding box center [105, 435] width 203 height 47
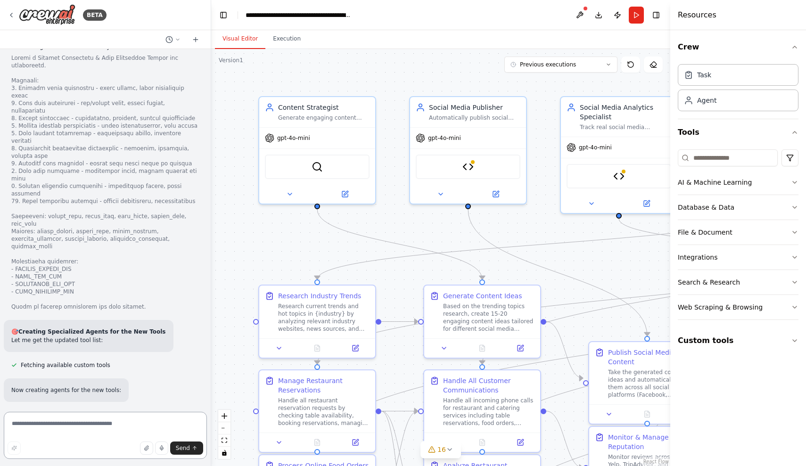
paste textarea "**********"
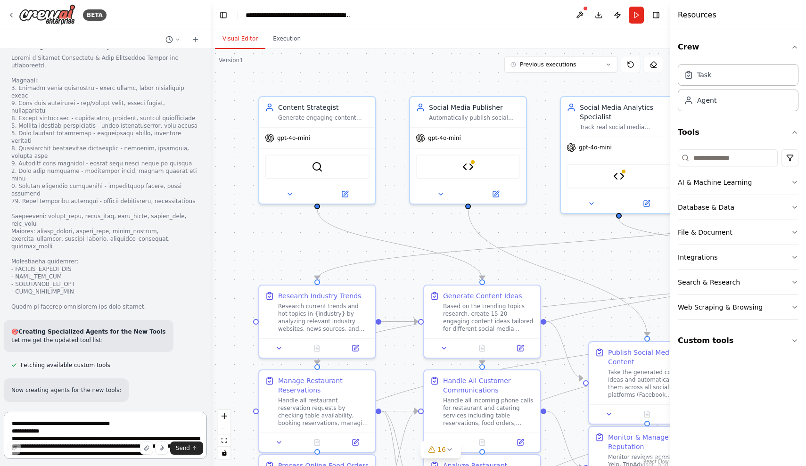
scroll to position [359, 0]
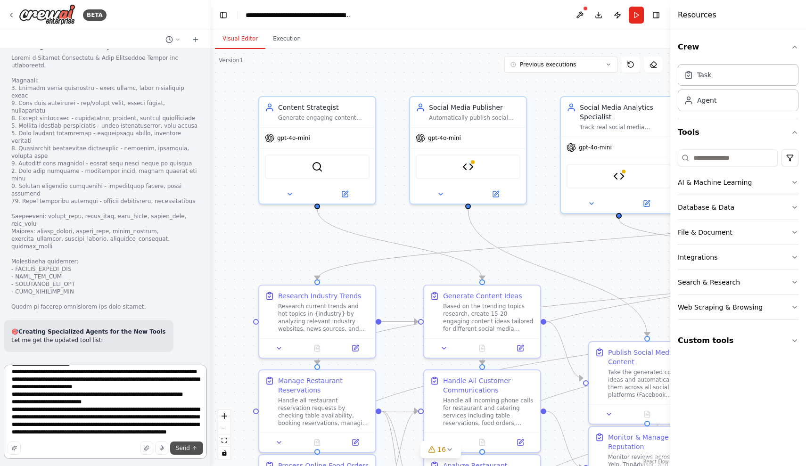
type textarea "**********"
click at [189, 452] on span "Send" at bounding box center [183, 449] width 14 height 8
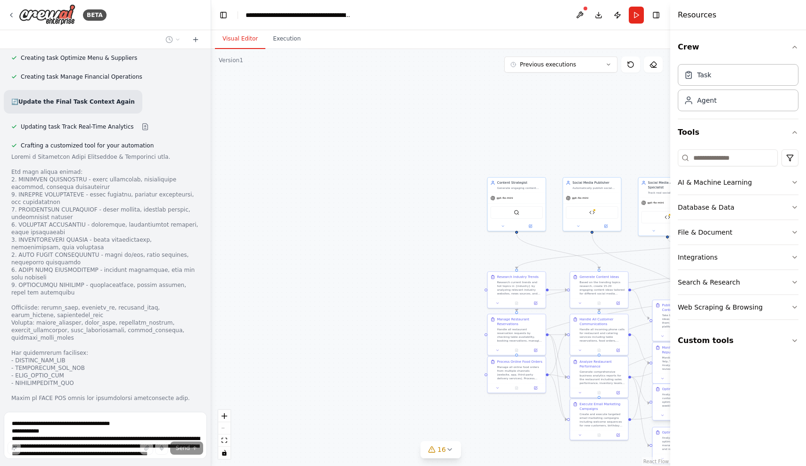
scroll to position [0, 0]
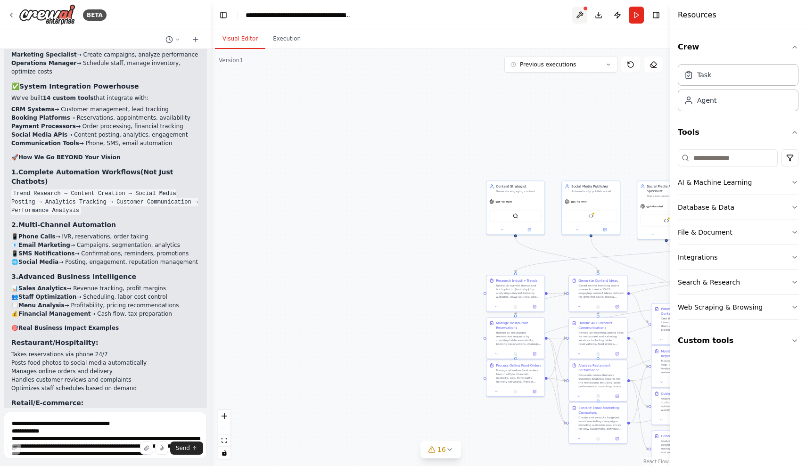
click at [582, 14] on button at bounding box center [579, 15] width 15 height 17
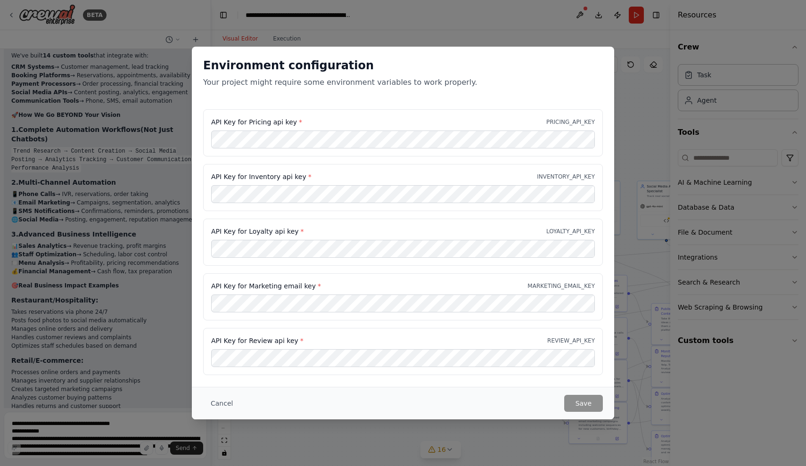
scroll to position [1966, 0]
click at [645, 276] on div "Environment configuration Your project might require some environment variables…" at bounding box center [403, 233] width 806 height 466
click at [226, 398] on button "Cancel" at bounding box center [221, 403] width 37 height 17
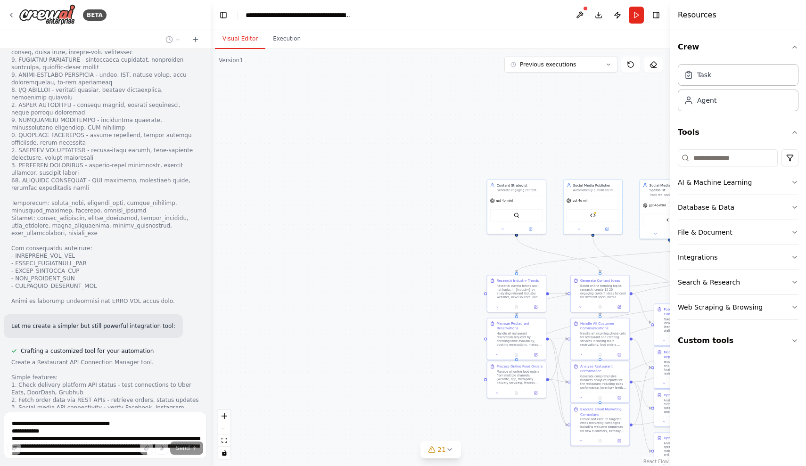
scroll to position [17715, 0]
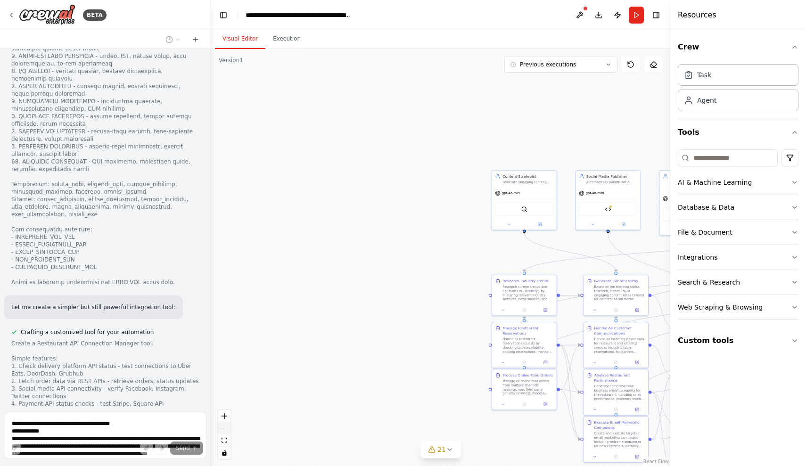
click at [226, 425] on button "zoom out" at bounding box center [224, 428] width 12 height 12
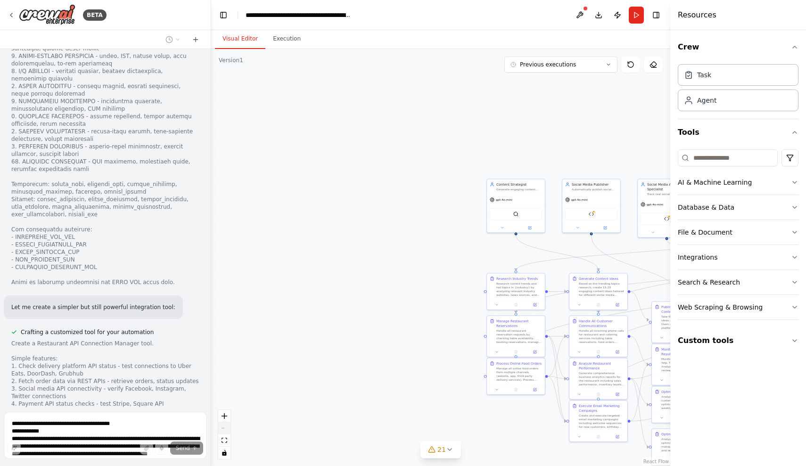
click at [226, 425] on div "React Flow controls" at bounding box center [224, 434] width 12 height 49
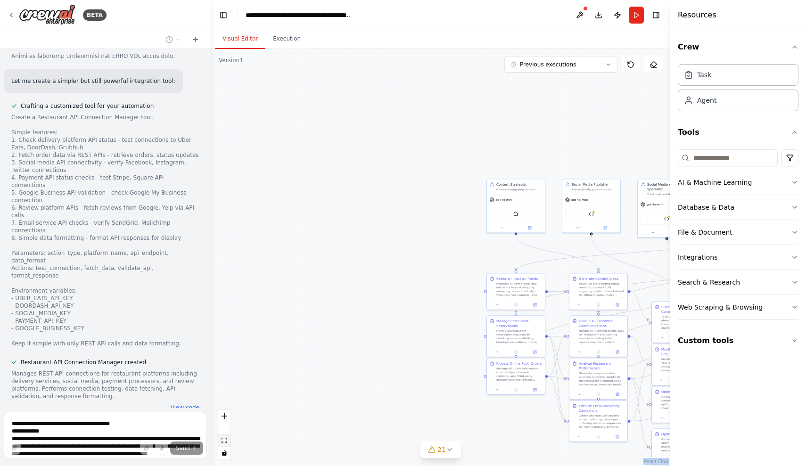
click at [223, 444] on button "fit view" at bounding box center [224, 441] width 12 height 12
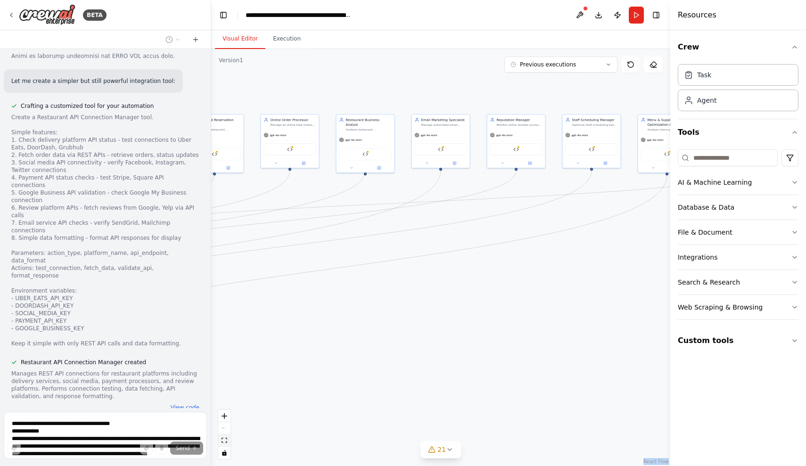
click at [220, 440] on button "fit view" at bounding box center [224, 441] width 12 height 12
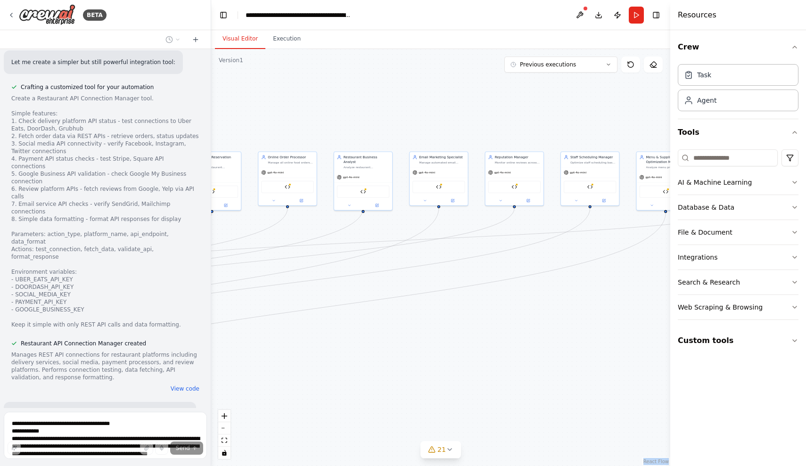
scroll to position [17979, 0]
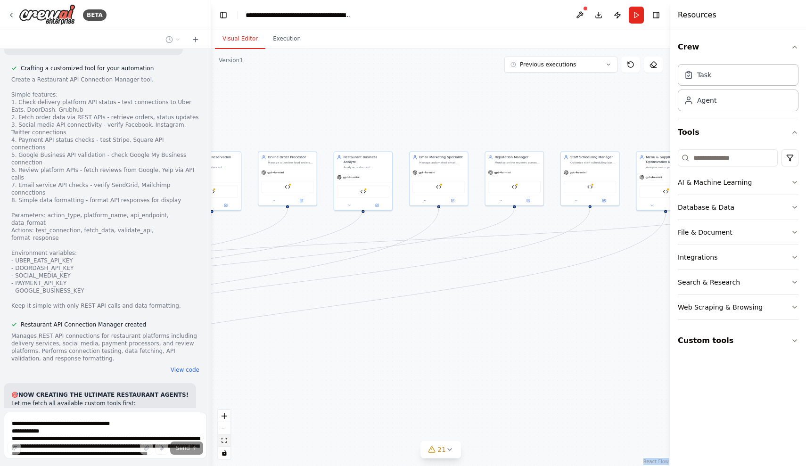
click at [224, 441] on icon "fit view" at bounding box center [225, 440] width 6 height 5
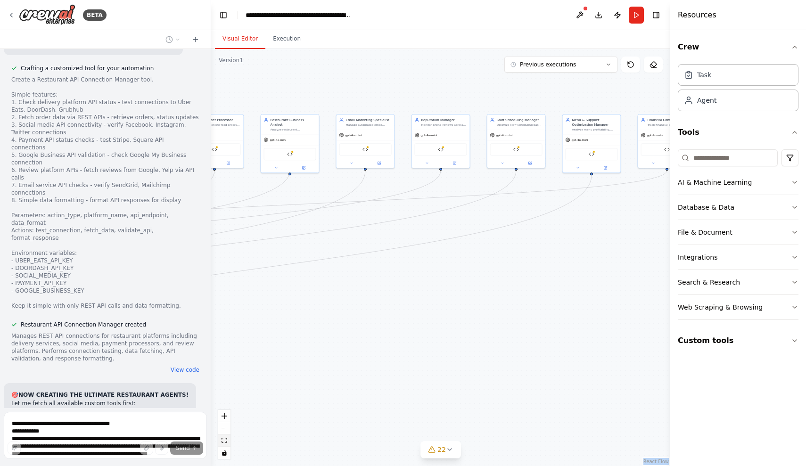
click at [227, 442] on button "fit view" at bounding box center [224, 441] width 12 height 12
click at [225, 419] on icon "zoom in" at bounding box center [225, 416] width 6 height 6
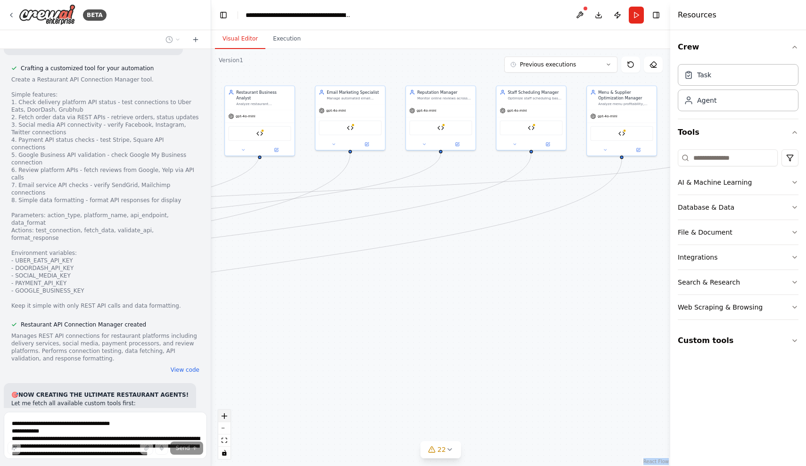
click at [225, 419] on icon "zoom in" at bounding box center [225, 416] width 6 height 6
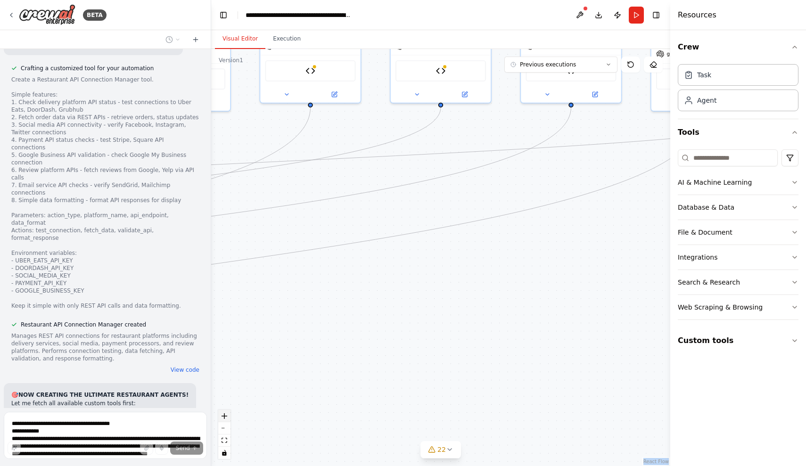
click at [225, 419] on icon "zoom in" at bounding box center [225, 416] width 6 height 6
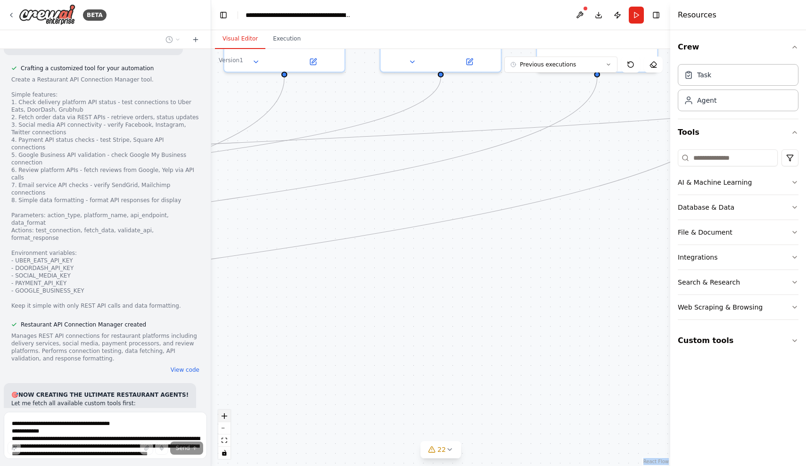
click at [225, 419] on icon "zoom in" at bounding box center [225, 416] width 6 height 6
click at [224, 426] on button "zoom out" at bounding box center [224, 428] width 12 height 12
click at [223, 424] on button "zoom out" at bounding box center [224, 428] width 12 height 12
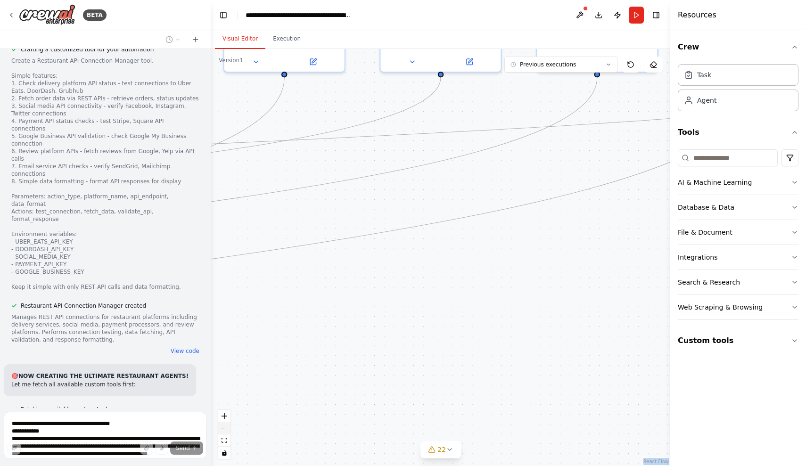
click at [223, 423] on button "zoom out" at bounding box center [224, 428] width 12 height 12
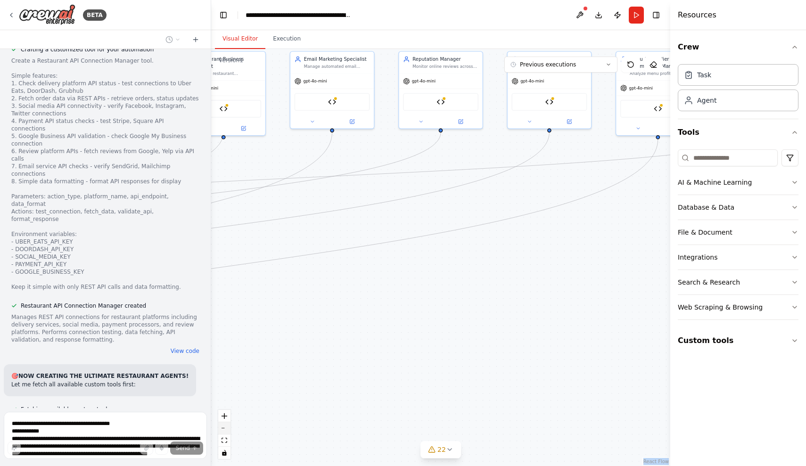
click at [223, 423] on button "zoom out" at bounding box center [224, 428] width 12 height 12
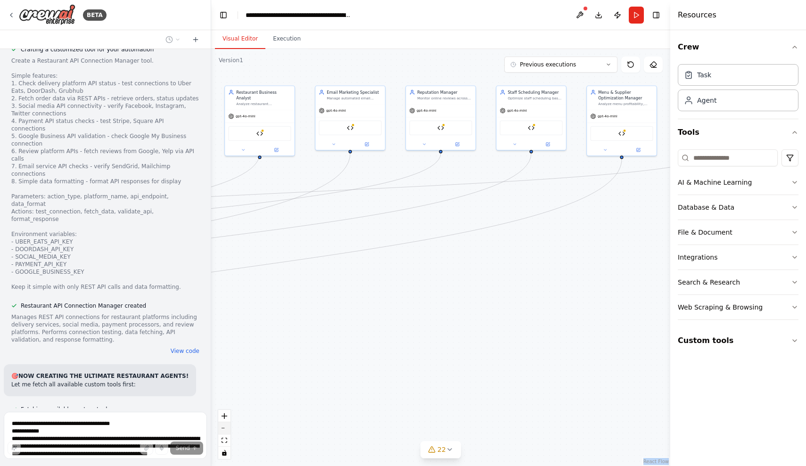
click at [223, 423] on button "zoom out" at bounding box center [224, 428] width 12 height 12
click at [223, 423] on div "React Flow controls" at bounding box center [224, 434] width 12 height 49
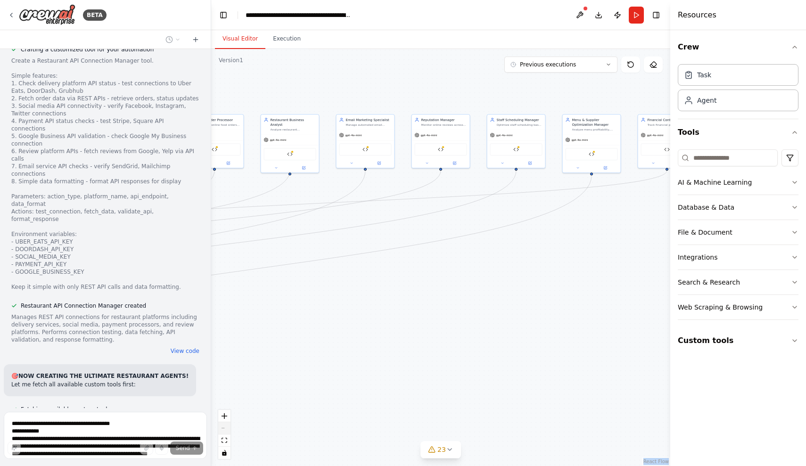
click at [223, 423] on div "React Flow controls" at bounding box center [224, 434] width 12 height 49
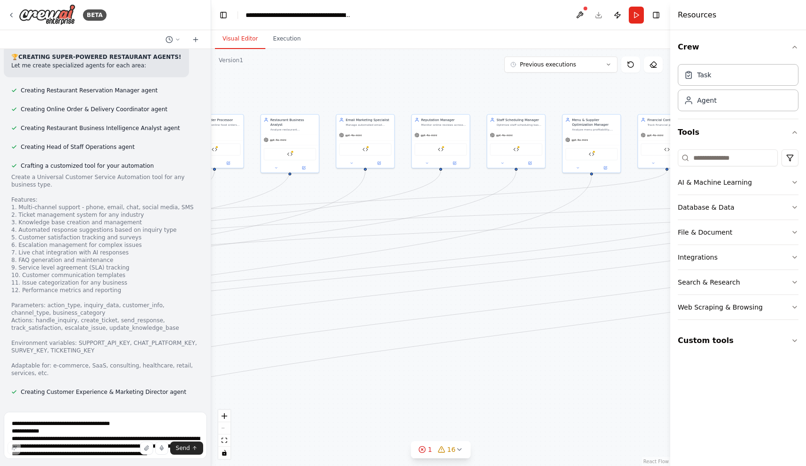
scroll to position [18374, 0]
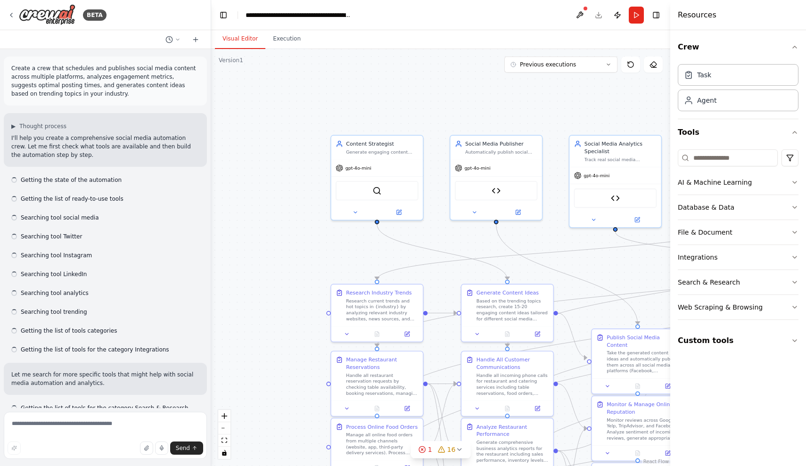
scroll to position [18290, 0]
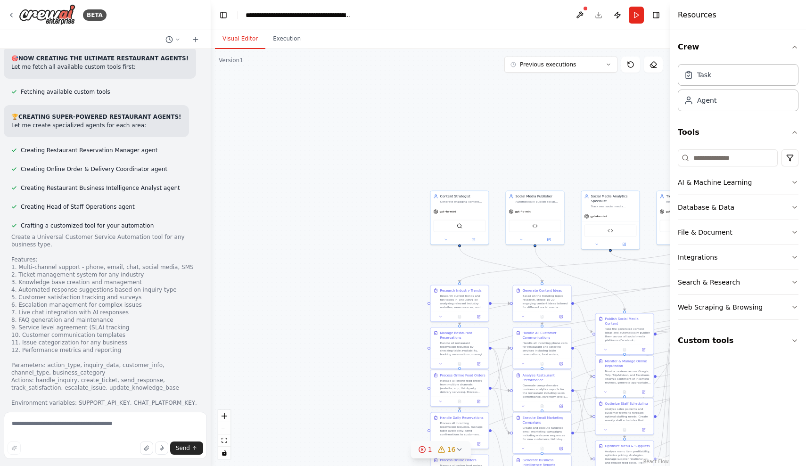
click at [421, 452] on circle at bounding box center [422, 449] width 6 height 6
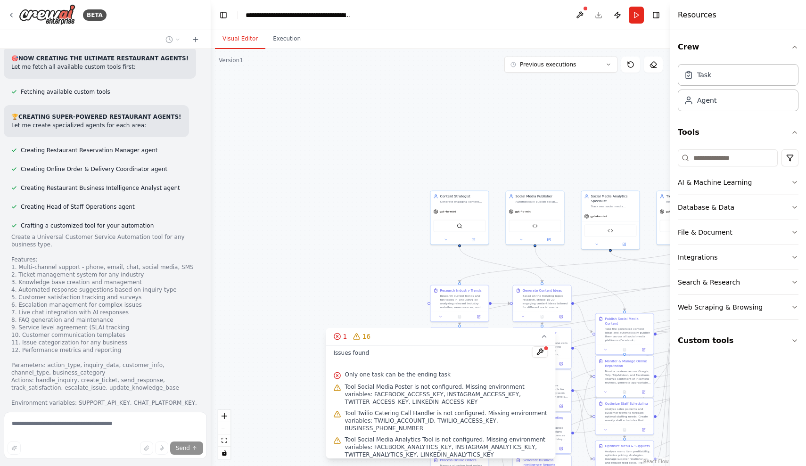
scroll to position [18384, 0]
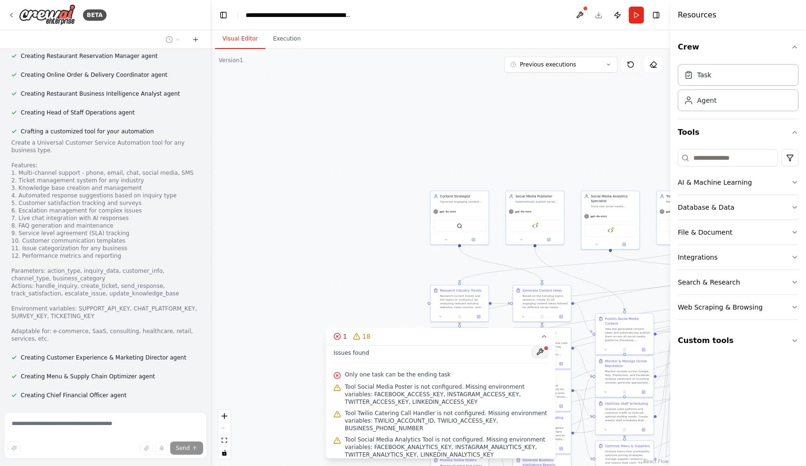
click at [539, 352] on button at bounding box center [540, 351] width 16 height 11
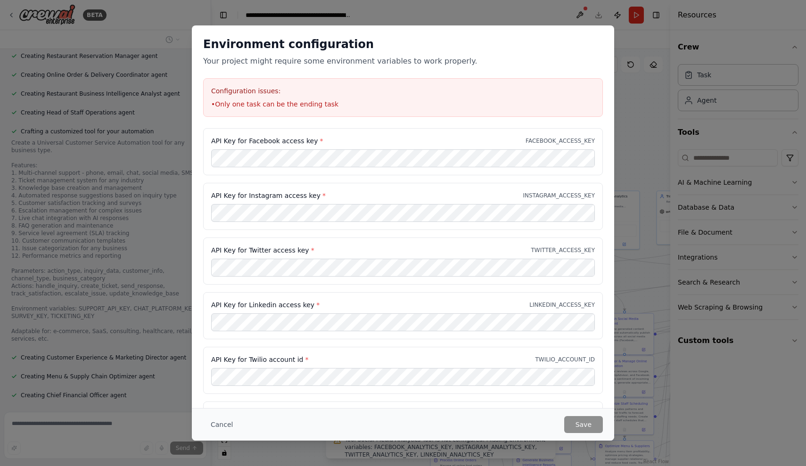
click at [625, 279] on div "Environment configuration Your project might require some environment variables…" at bounding box center [403, 233] width 806 height 466
click at [610, 45] on div "Environment configuration Your project might require some environment variables…" at bounding box center [403, 76] width 422 height 103
click at [643, 212] on div "Environment configuration Your project might require some environment variables…" at bounding box center [403, 233] width 806 height 466
click at [244, 421] on div "Cancel Save" at bounding box center [403, 424] width 400 height 17
click at [226, 430] on button "Cancel" at bounding box center [221, 424] width 37 height 17
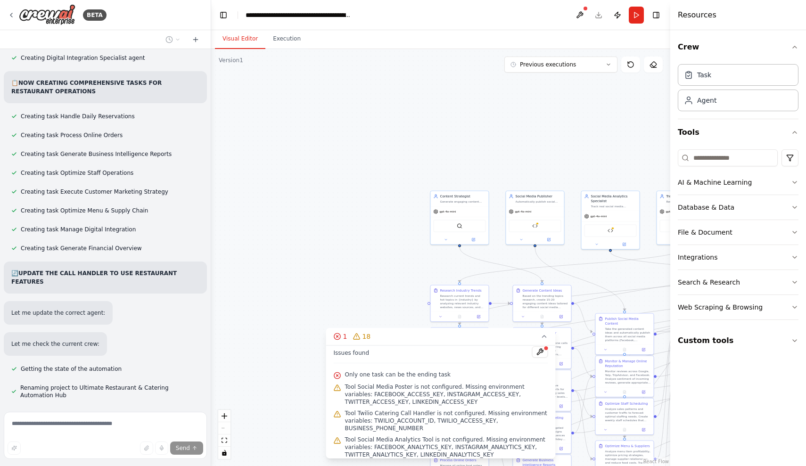
scroll to position [18739, 0]
click at [576, 12] on button at bounding box center [579, 15] width 15 height 17
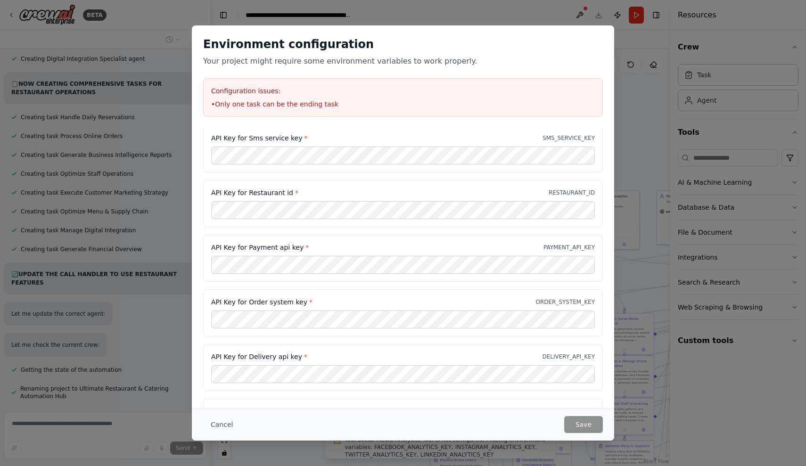
scroll to position [718, 0]
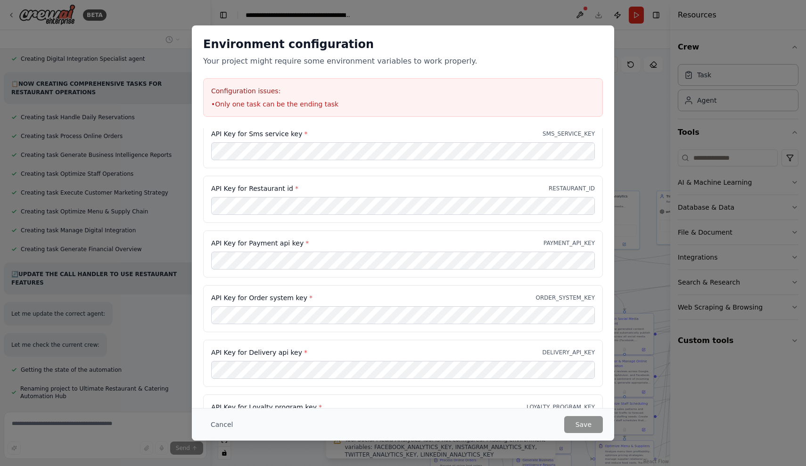
click at [350, 234] on div "API Key for Payment api key * PAYMENT_API_KEY" at bounding box center [403, 254] width 400 height 47
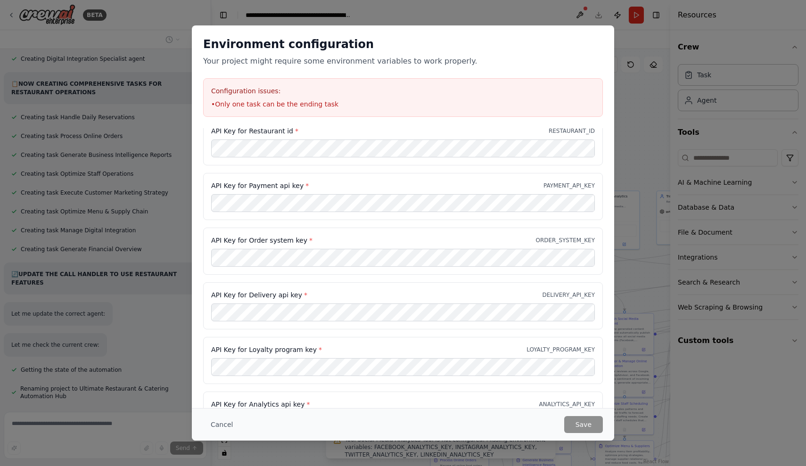
drag, startPoint x: 129, startPoint y: 410, endPoint x: 330, endPoint y: 340, distance: 213.2
click at [330, 340] on div "Environment configuration Your project might require some environment variables…" at bounding box center [403, 233] width 806 height 466
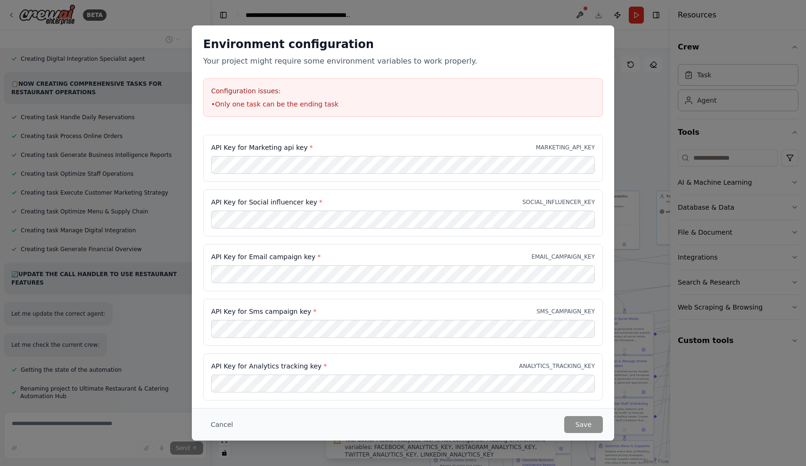
scroll to position [2452, 0]
click at [223, 424] on button "Cancel" at bounding box center [221, 424] width 37 height 17
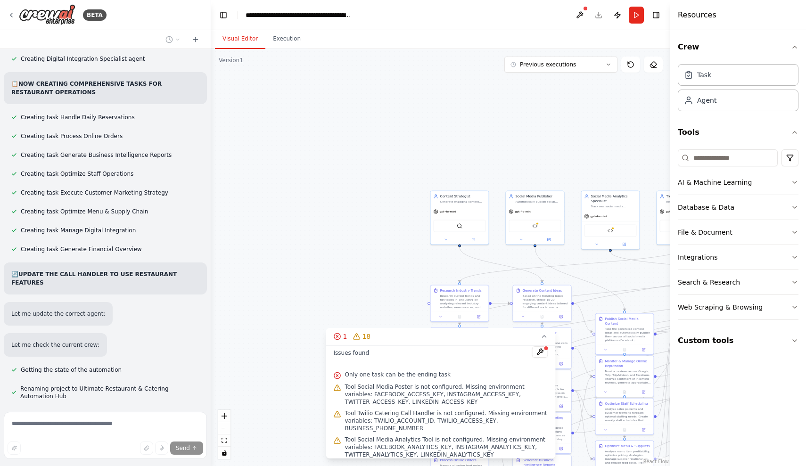
click at [123, 444] on div "Send" at bounding box center [106, 448] width 196 height 13
click at [241, 233] on div ".deletable-edge-delete-btn { width: 20px; height: 20px; border: 0px solid #ffff…" at bounding box center [440, 257] width 459 height 417
click at [276, 218] on div ".deletable-edge-delete-btn { width: 20px; height: 20px; border: 0px solid #ffff…" at bounding box center [440, 257] width 459 height 417
click at [343, 345] on button "1 18" at bounding box center [441, 336] width 230 height 17
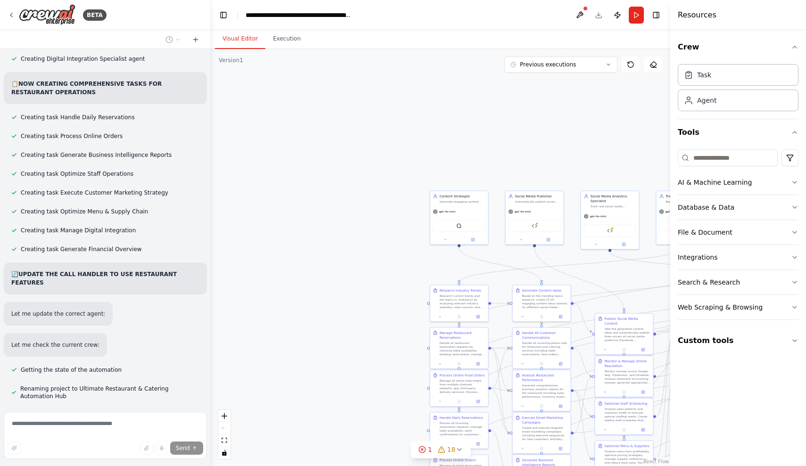
click at [48, 409] on form "Send" at bounding box center [105, 437] width 211 height 58
click at [8, 12] on icon at bounding box center [12, 15] width 8 height 8
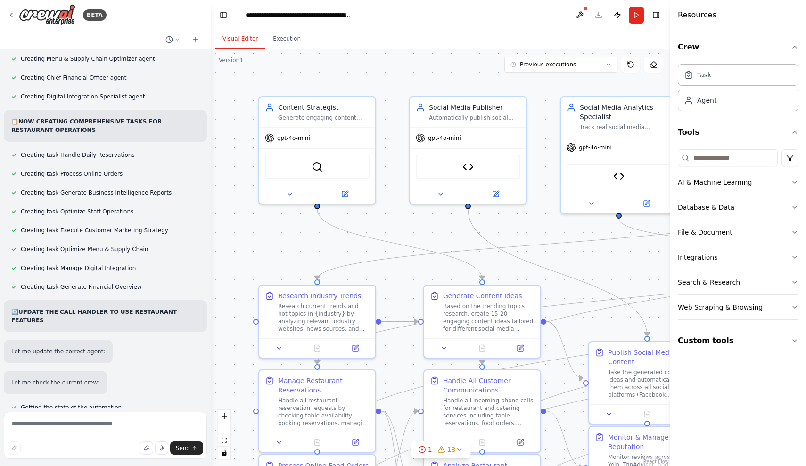
scroll to position [18709, 0]
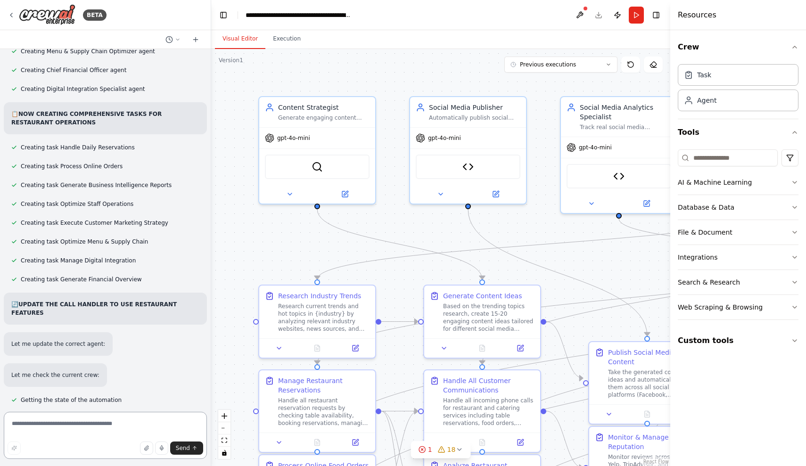
click at [137, 423] on textarea at bounding box center [105, 435] width 203 height 47
paste textarea "**********"
type textarea "**********"
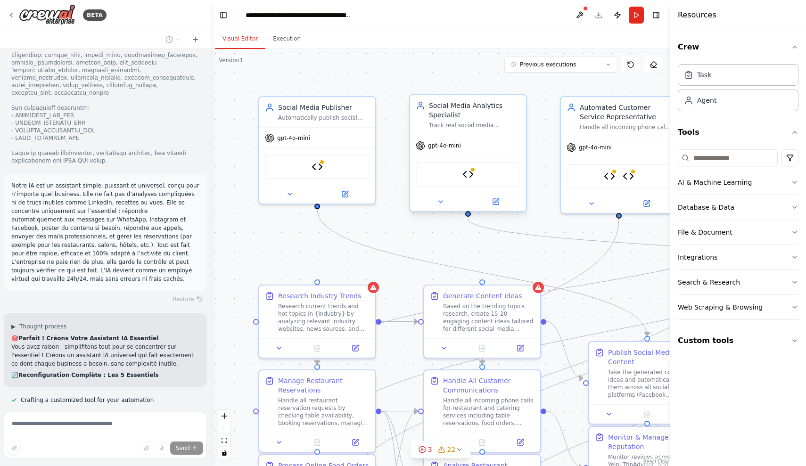
scroll to position [19481, 0]
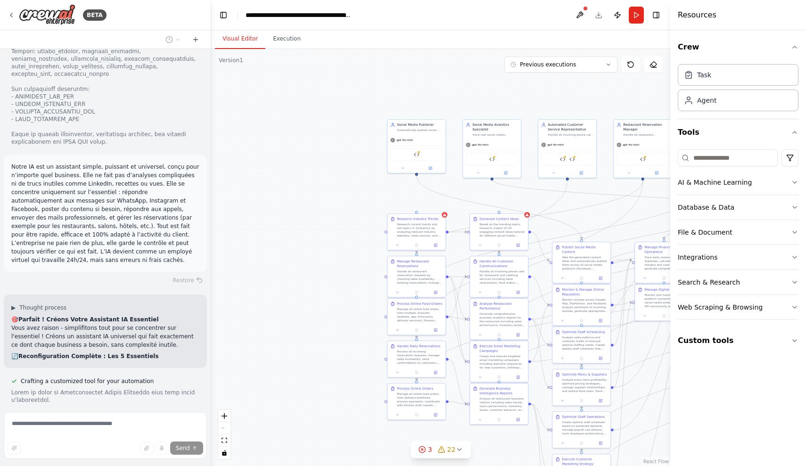
click at [569, 23] on header "**********" at bounding box center [440, 15] width 459 height 30
click at [575, 23] on button at bounding box center [579, 15] width 15 height 17
click at [580, 13] on div at bounding box center [579, 15] width 15 height 17
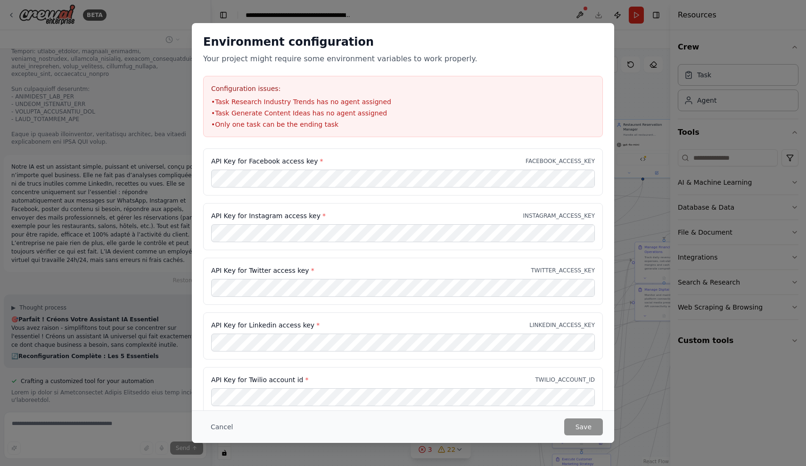
scroll to position [19499, 0]
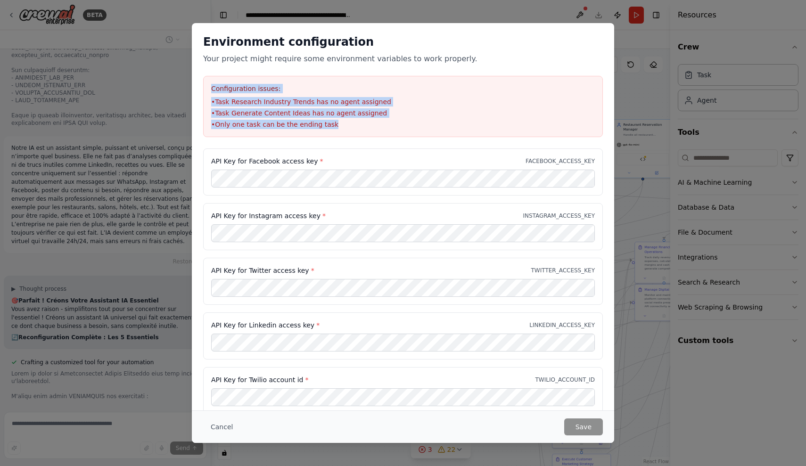
drag, startPoint x: 211, startPoint y: 90, endPoint x: 350, endPoint y: 133, distance: 146.3
click at [350, 133] on div "Configuration issues: • Task Research Industry Trends has no agent assigned • T…" at bounding box center [403, 106] width 400 height 61
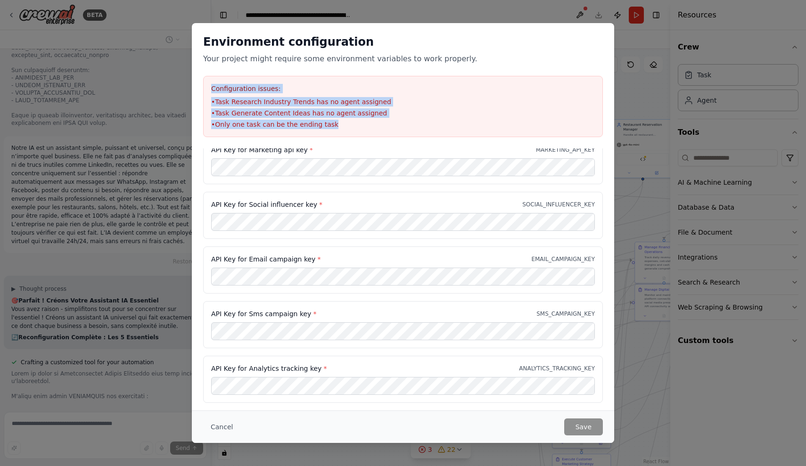
scroll to position [2677, 0]
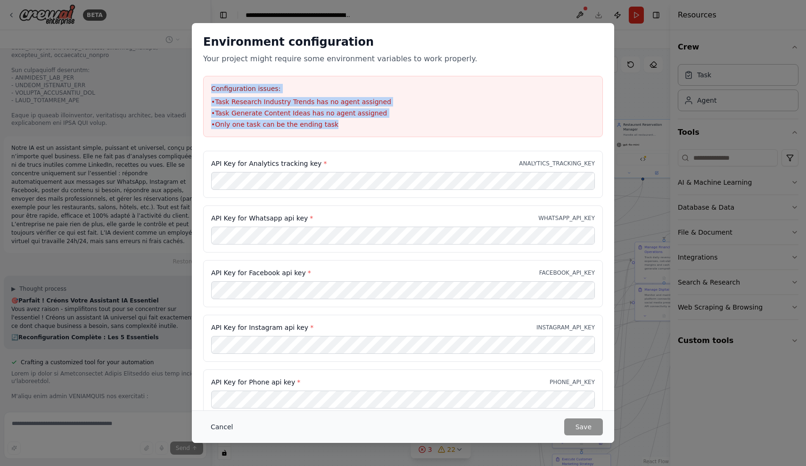
click at [214, 435] on button "Cancel" at bounding box center [221, 427] width 37 height 17
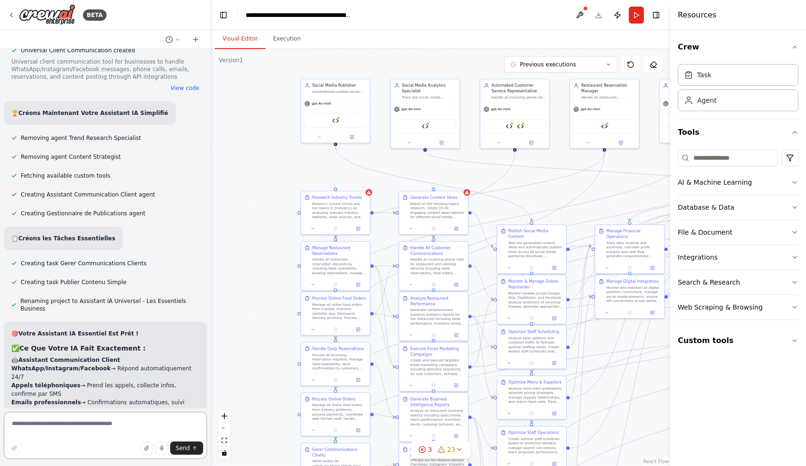
scroll to position [0, 0]
click at [67, 419] on textarea at bounding box center [105, 435] width 203 height 47
type textarea "**********"
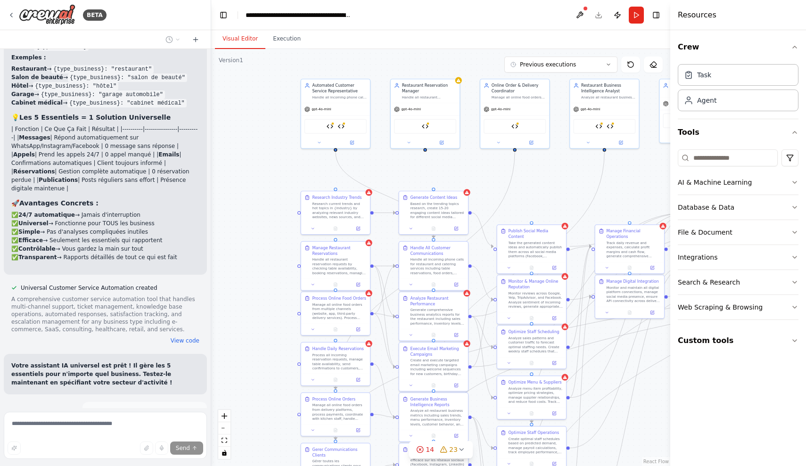
scroll to position [20697, 0]
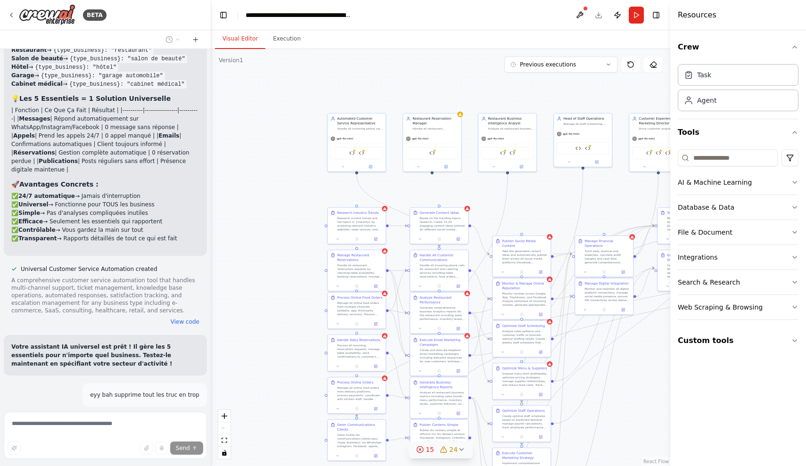
click at [423, 449] on icon at bounding box center [420, 450] width 8 height 8
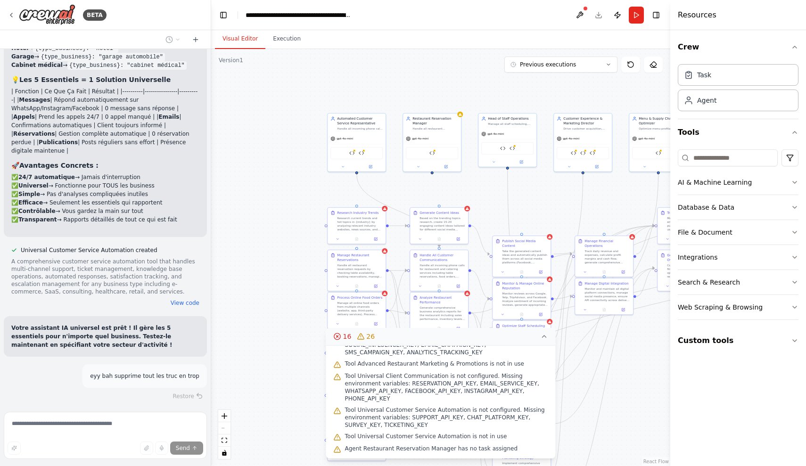
scroll to position [20734, 0]
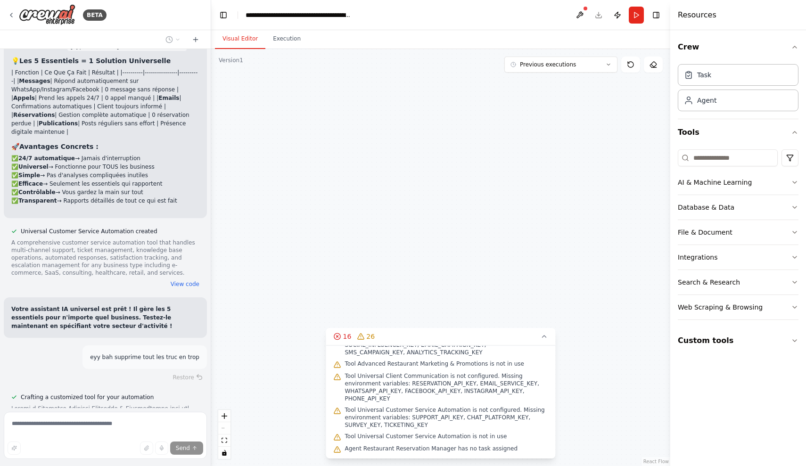
click at [293, 285] on div "Research Industry Trends Research current trends and hot topics in {industry} b…" at bounding box center [440, 257] width 459 height 417
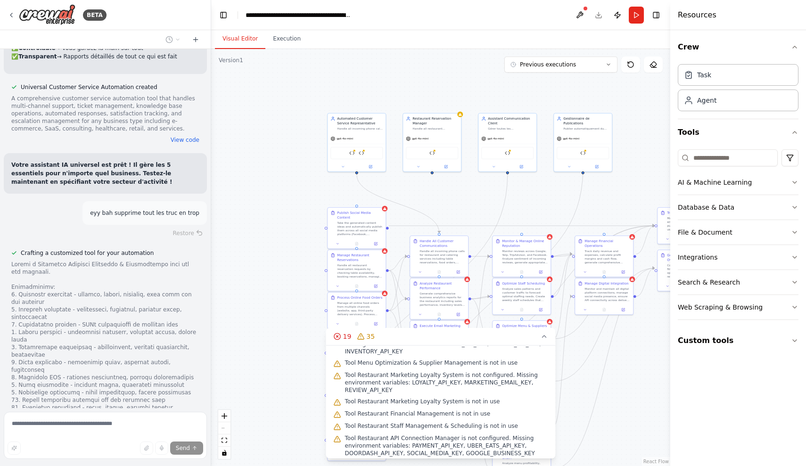
scroll to position [20898, 0]
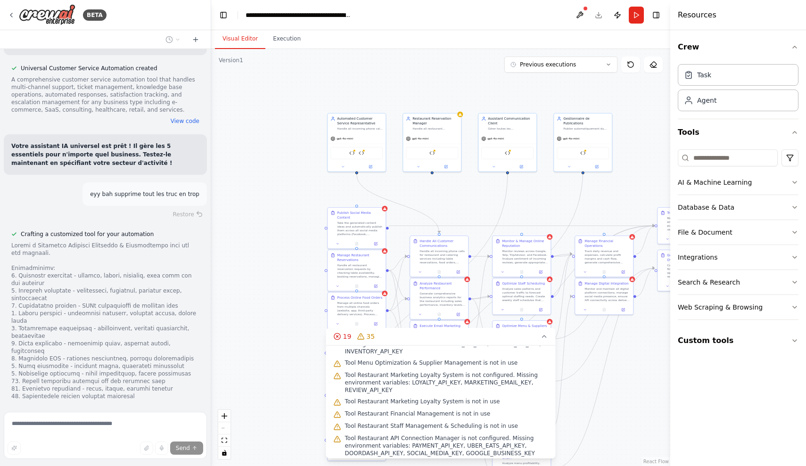
click at [488, 54] on div ".deletable-edge-delete-btn { width: 20px; height: 20px; border: 0px solid #ffff…" at bounding box center [440, 257] width 459 height 417
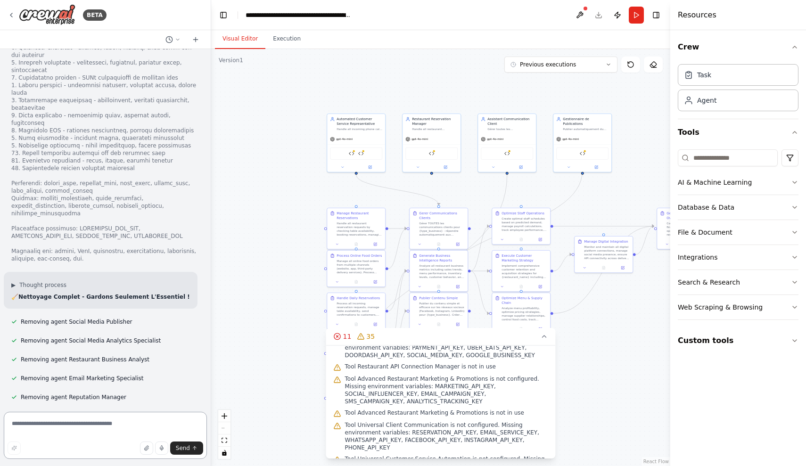
scroll to position [21134, 0]
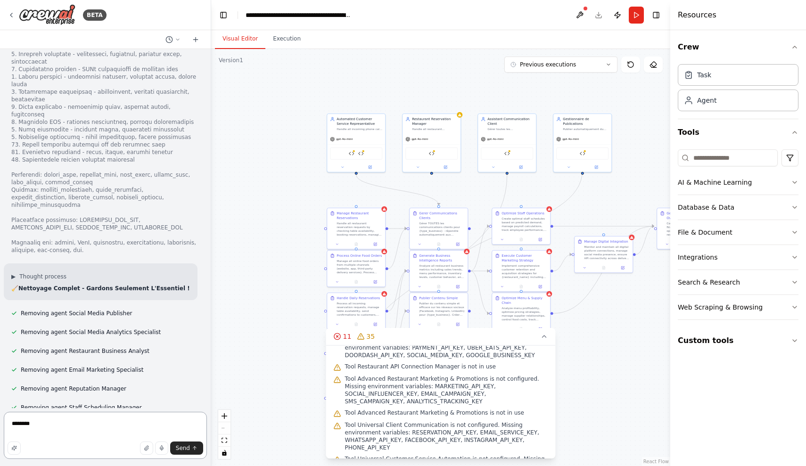
type textarea "********"
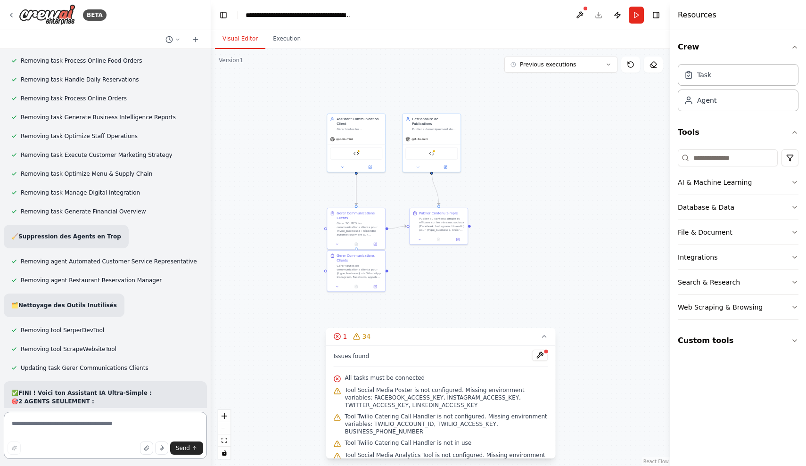
scroll to position [22171, 0]
paste textarea "**********"
type textarea "**********"
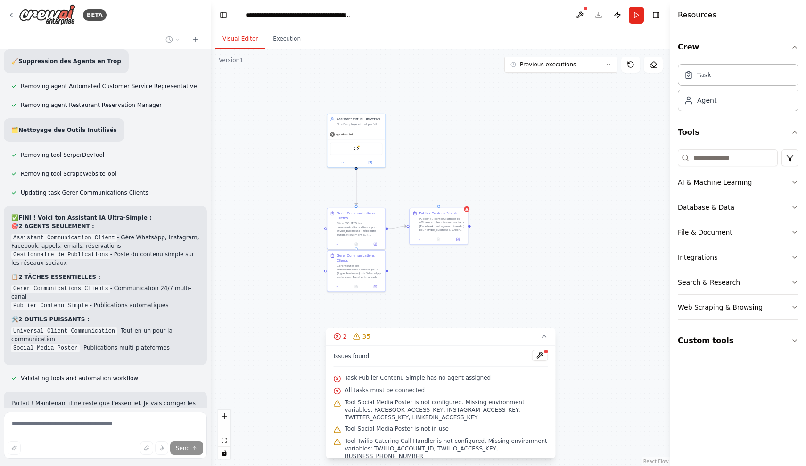
scroll to position [22365, 0]
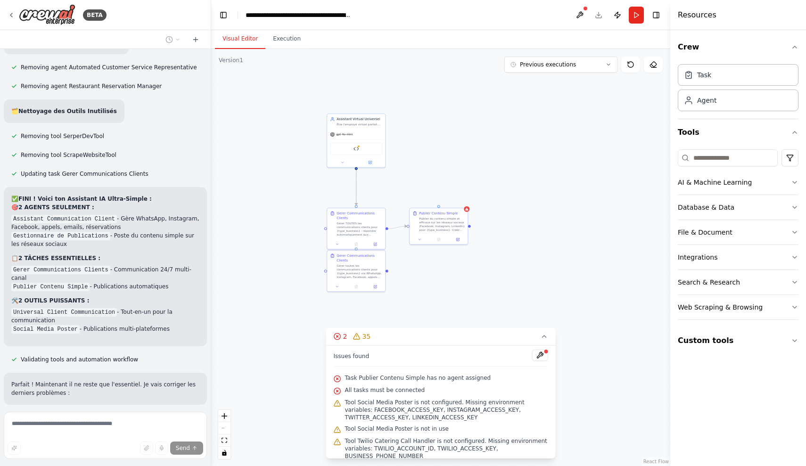
click at [460, 248] on div ".deletable-edge-delete-btn { width: 20px; height: 20px; border: 0px solid #ffff…" at bounding box center [440, 257] width 459 height 417
drag, startPoint x: 460, startPoint y: 249, endPoint x: 551, endPoint y: 230, distance: 92.5
click at [548, 231] on div ".deletable-edge-delete-btn { width: 20px; height: 20px; border: 0px solid #ffff…" at bounding box center [440, 257] width 459 height 417
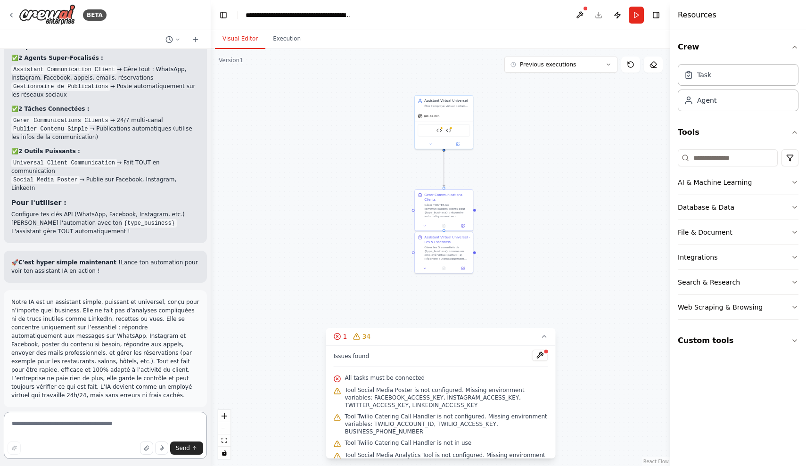
scroll to position [22804, 0]
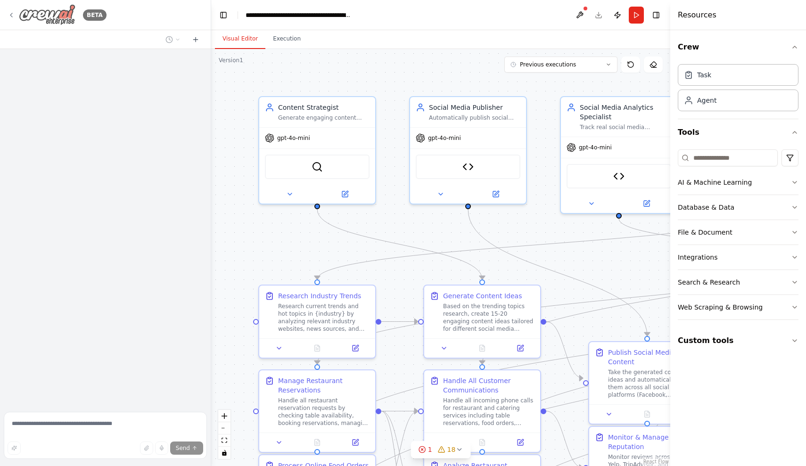
click at [45, 16] on img at bounding box center [47, 14] width 57 height 21
click at [227, 14] on button "Toggle Left Sidebar" at bounding box center [223, 14] width 13 height 13
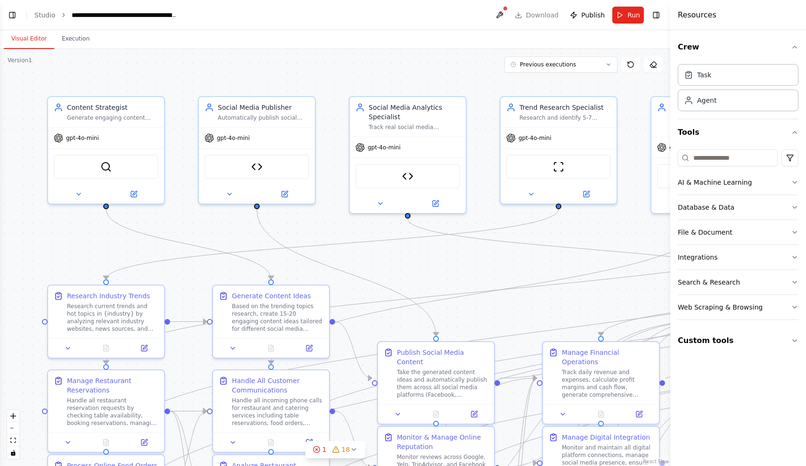
click at [63, 16] on icon "breadcrumb" at bounding box center [63, 15] width 7 height 7
click at [72, 15] on div "**********" at bounding box center [125, 14] width 106 height 9
click at [16, 12] on button "Toggle Left Sidebar" at bounding box center [12, 14] width 13 height 13
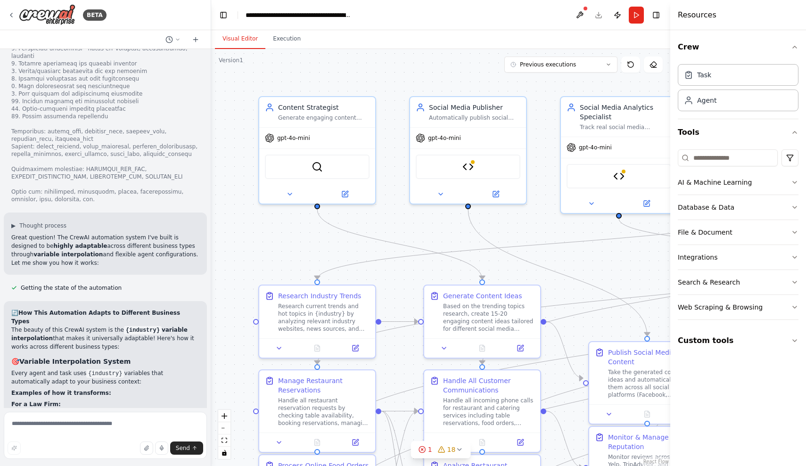
scroll to position [18709, 0]
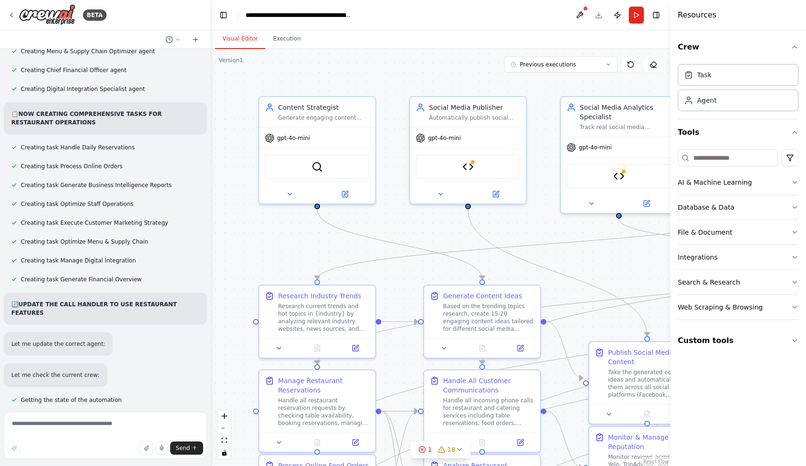
click at [703, 13] on h4 "Resources" at bounding box center [697, 14] width 39 height 11
click at [655, 16] on button "Toggle Right Sidebar" at bounding box center [656, 14] width 13 height 13
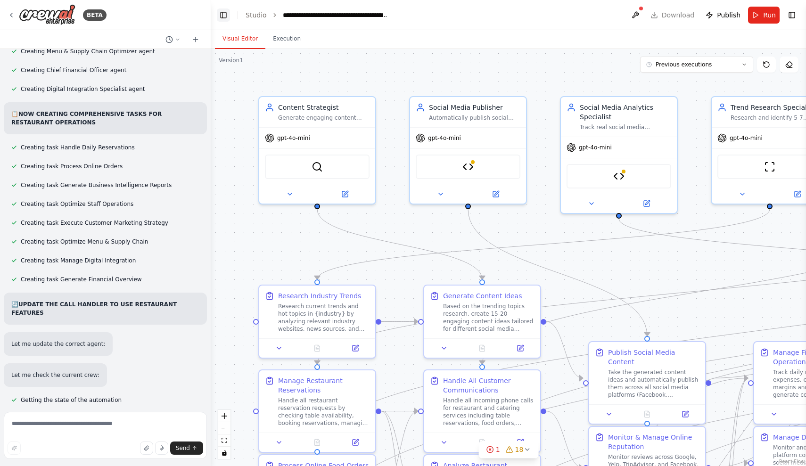
click at [223, 16] on button "Toggle Left Sidebar" at bounding box center [223, 14] width 13 height 13
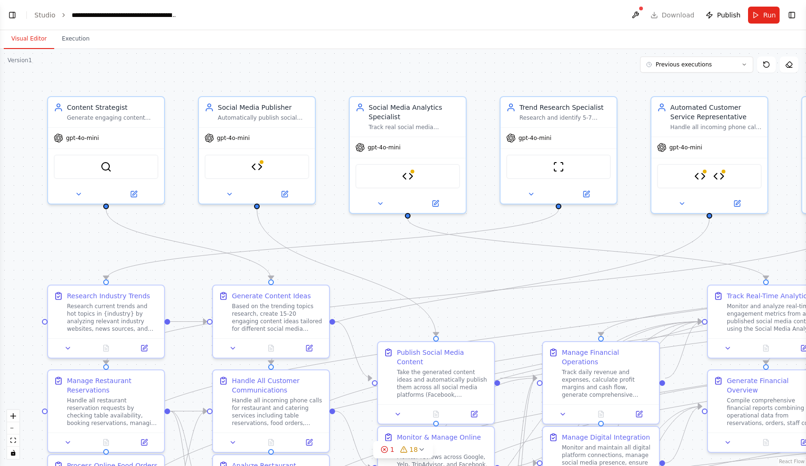
click at [50, 20] on header "**********" at bounding box center [403, 15] width 806 height 30
click at [129, 3] on header "**********" at bounding box center [403, 15] width 806 height 30
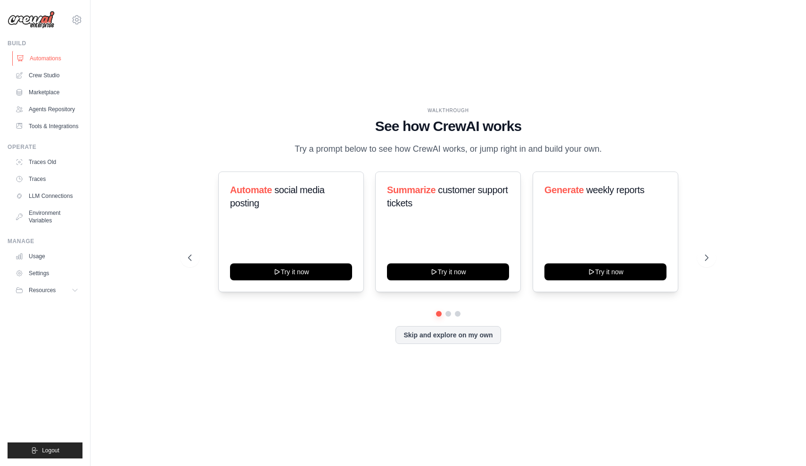
click at [62, 62] on link "Automations" at bounding box center [47, 58] width 71 height 15
click at [707, 256] on icon at bounding box center [708, 258] width 3 height 6
click at [701, 254] on button at bounding box center [706, 257] width 19 height 19
click at [54, 77] on link "Crew Studio" at bounding box center [47, 75] width 71 height 15
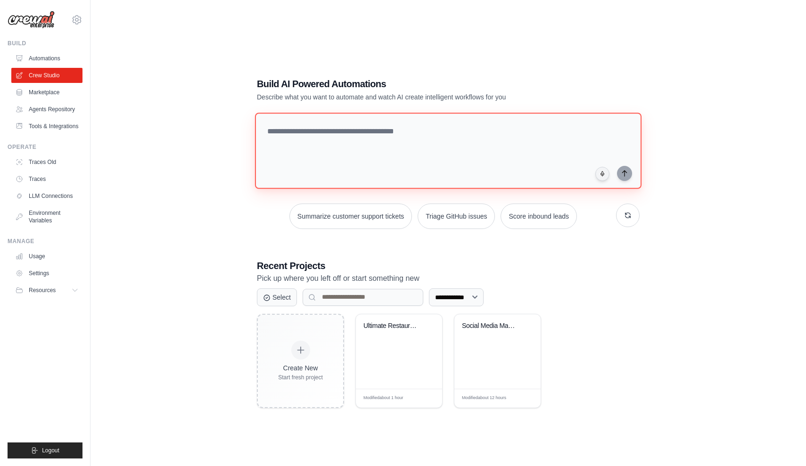
click at [350, 159] on textarea at bounding box center [448, 151] width 387 height 76
paste textarea "**********"
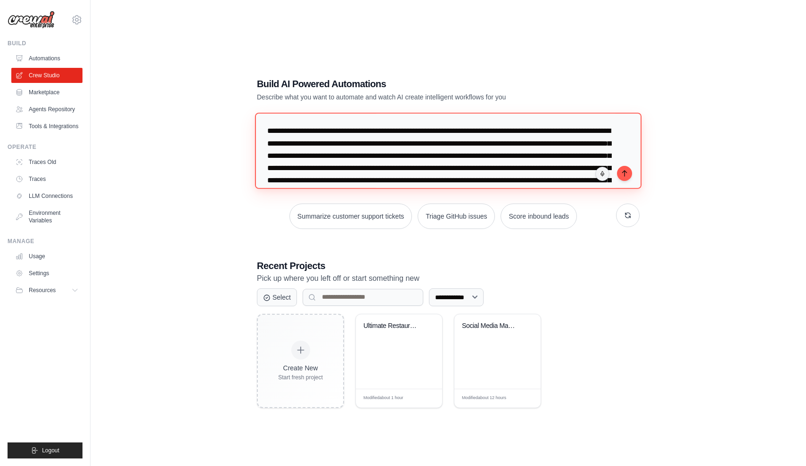
scroll to position [65, 0]
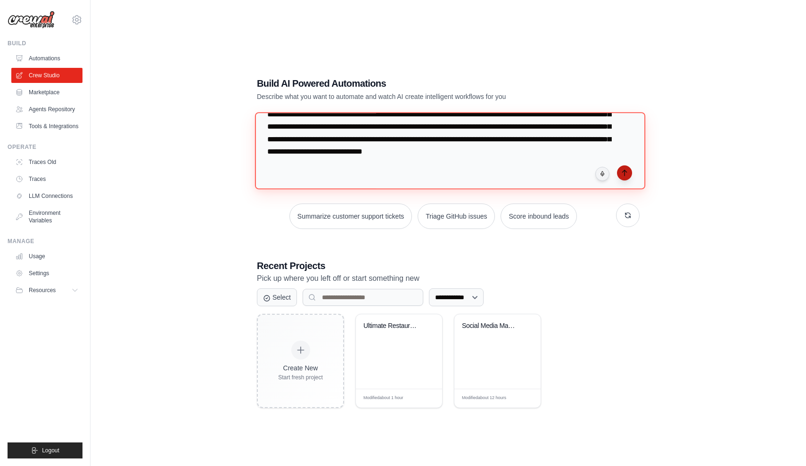
type textarea "**********"
click at [628, 178] on button "submit" at bounding box center [624, 172] width 15 height 15
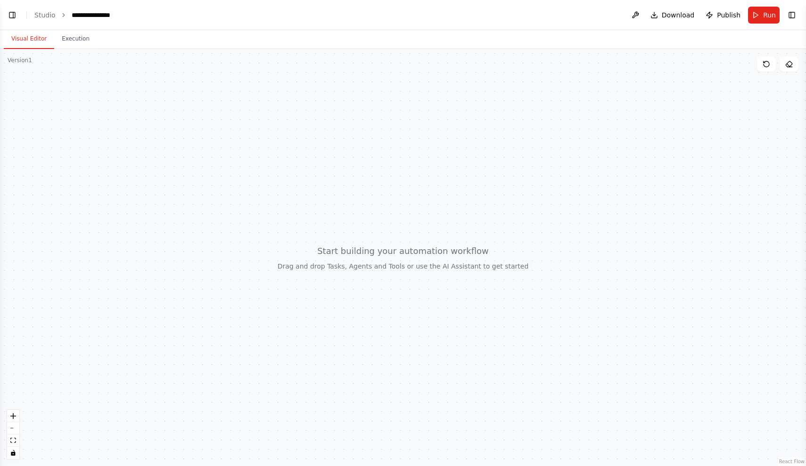
click at [473, 282] on div at bounding box center [403, 257] width 806 height 417
click at [773, 15] on span "Run" at bounding box center [769, 14] width 13 height 9
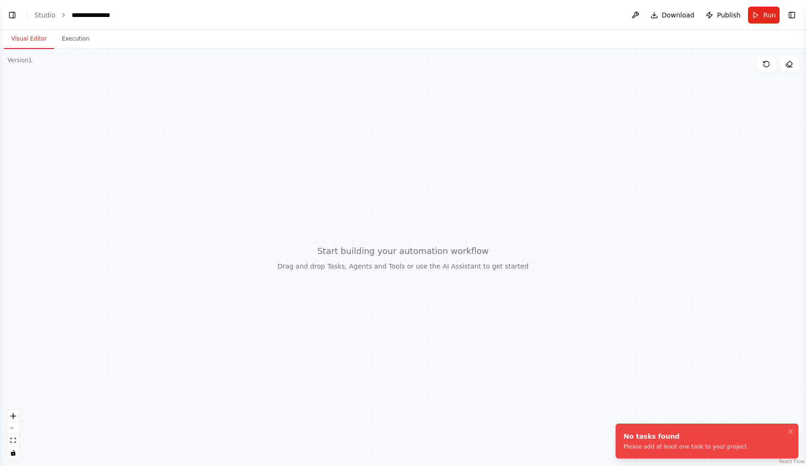
click at [509, 262] on div at bounding box center [403, 257] width 806 height 417
click at [82, 51] on div at bounding box center [403, 257] width 806 height 417
click at [80, 45] on button "Execution" at bounding box center [75, 39] width 43 height 20
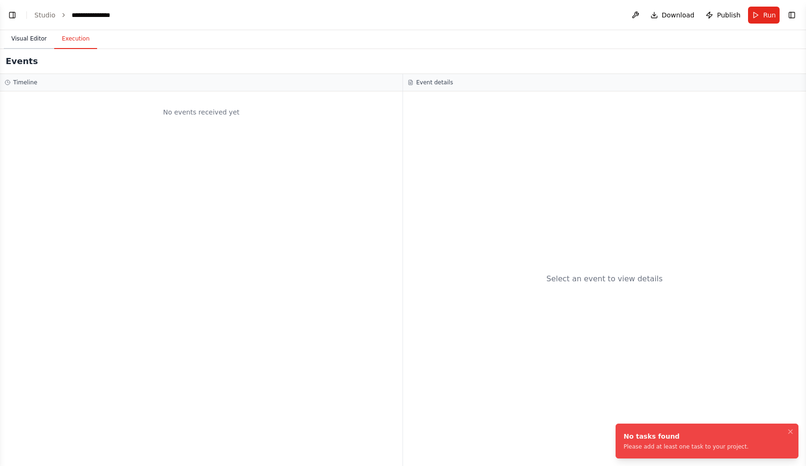
click at [36, 33] on button "Visual Editor" at bounding box center [29, 39] width 50 height 20
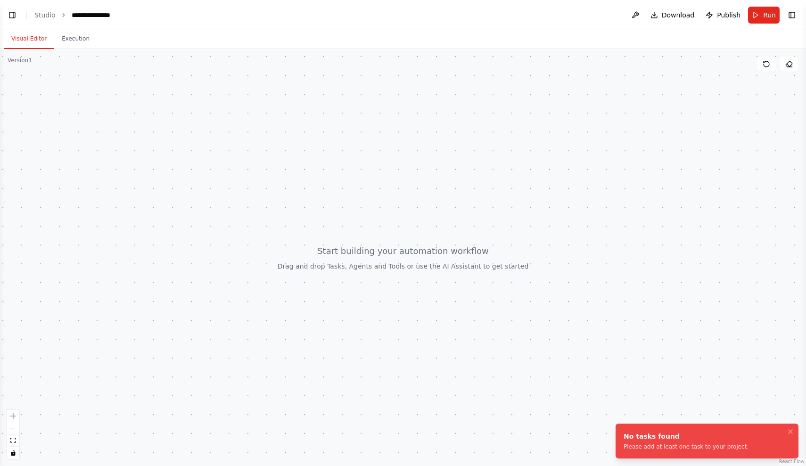
click at [168, 129] on div at bounding box center [403, 257] width 806 height 417
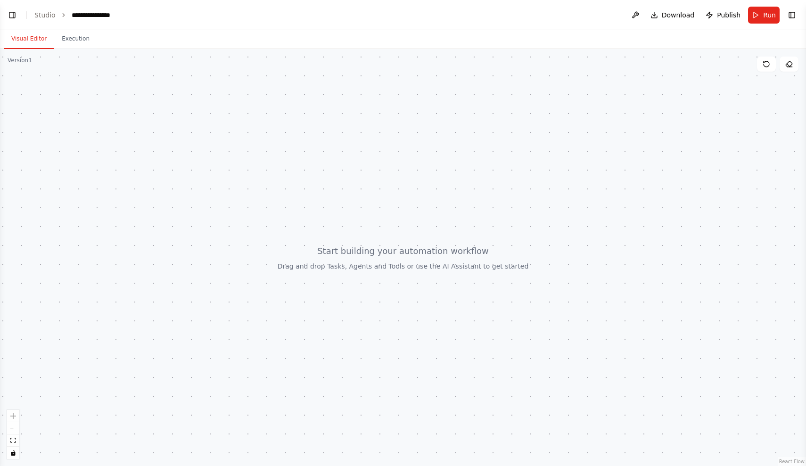
click at [167, 129] on div at bounding box center [403, 257] width 806 height 417
drag, startPoint x: 332, startPoint y: 284, endPoint x: 408, endPoint y: 250, distance: 82.5
click at [408, 250] on div at bounding box center [403, 257] width 806 height 417
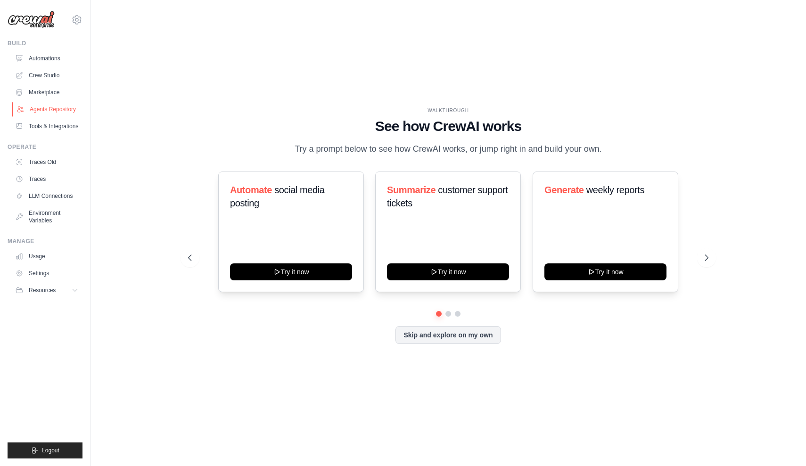
click at [59, 108] on link "Agents Repository" at bounding box center [47, 109] width 71 height 15
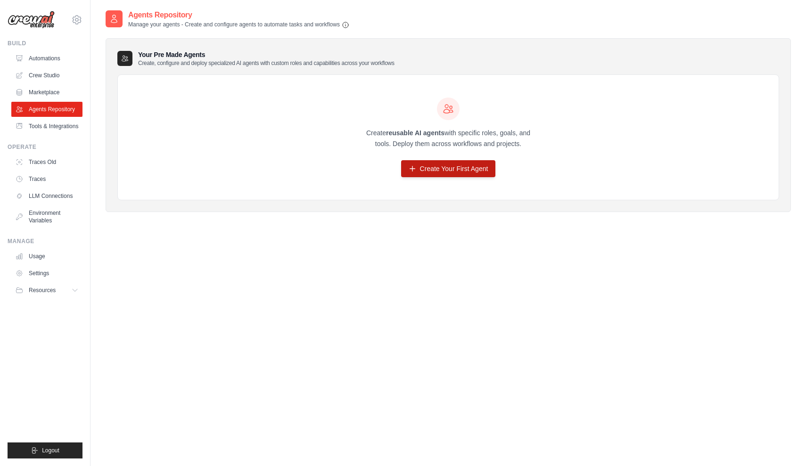
click at [444, 161] on link "Create Your First Agent" at bounding box center [448, 168] width 95 height 17
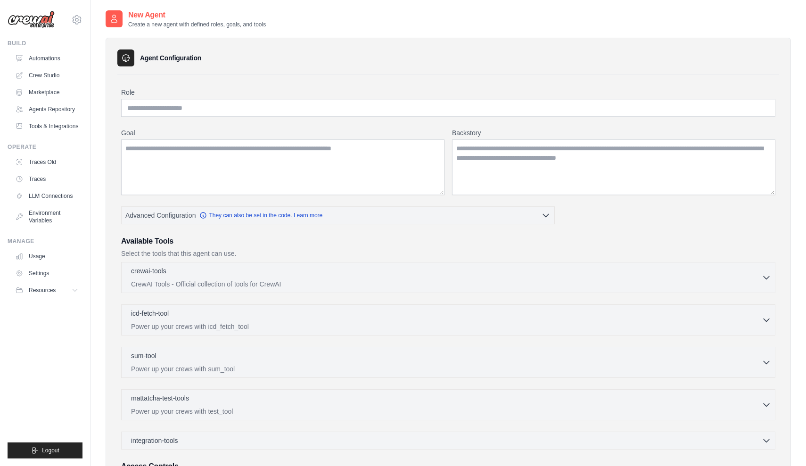
click at [449, 174] on div "Goal Backstory" at bounding box center [448, 161] width 654 height 67
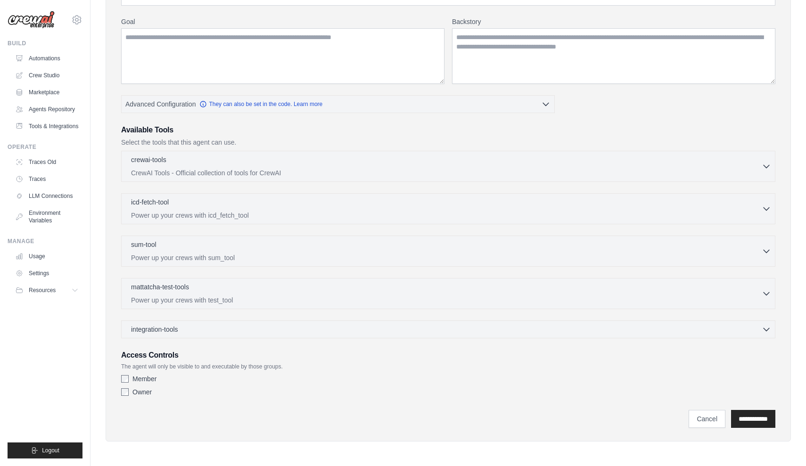
scroll to position [111, 0]
click at [124, 384] on div "Member Owner" at bounding box center [448, 387] width 654 height 26
click at [181, 306] on div "mattatcha-test-tools 0 selected Power up your crews with test_tool" at bounding box center [448, 293] width 654 height 31
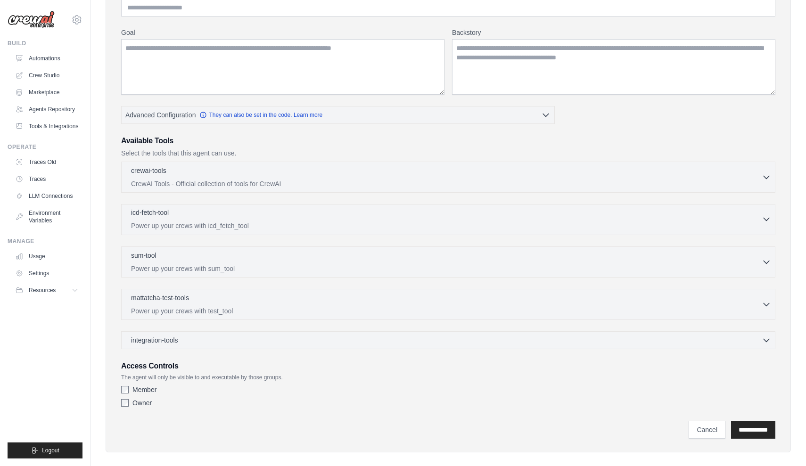
scroll to position [100, 0]
click at [266, 165] on div "crewai-tools 0 selected CrewAI Tools - Official collection of tools for CrewAI …" at bounding box center [448, 177] width 654 height 31
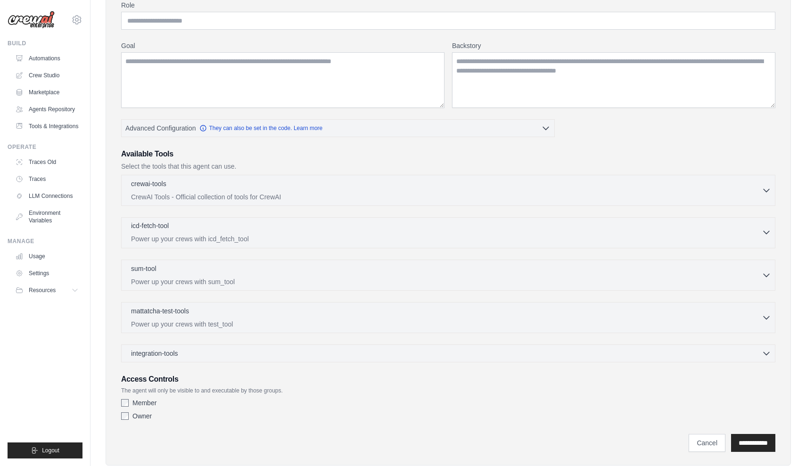
scroll to position [85, 0]
click at [71, 63] on link "Automations" at bounding box center [47, 58] width 71 height 15
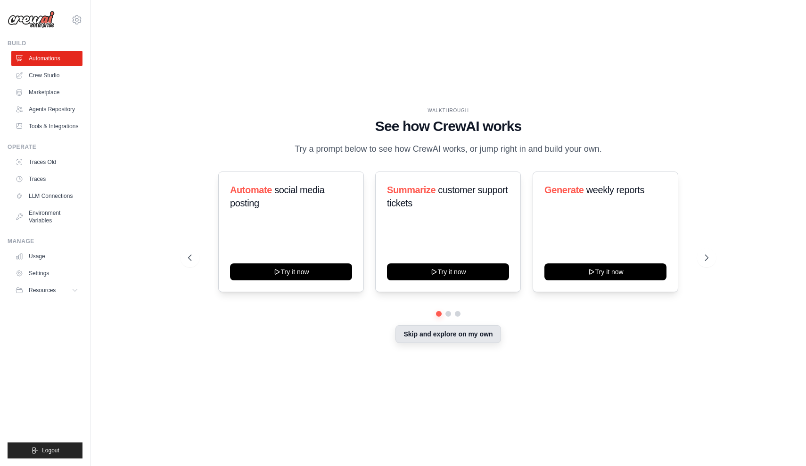
click at [407, 333] on button "Skip and explore on my own" at bounding box center [448, 334] width 105 height 18
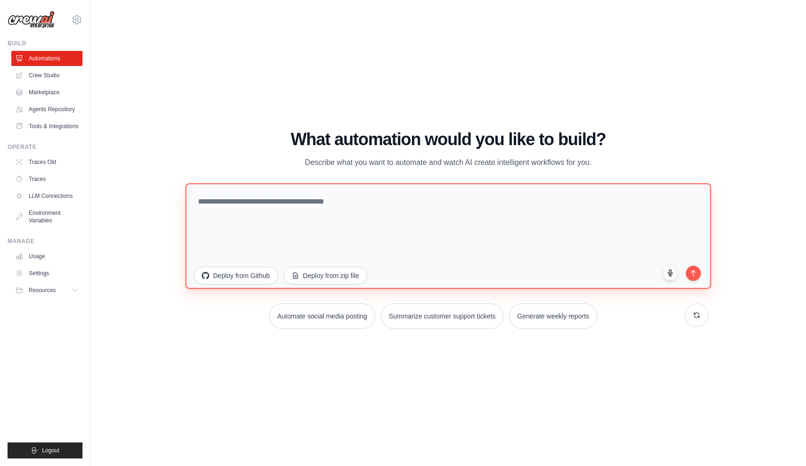
click at [359, 199] on textarea at bounding box center [448, 236] width 526 height 106
paste textarea "**********"
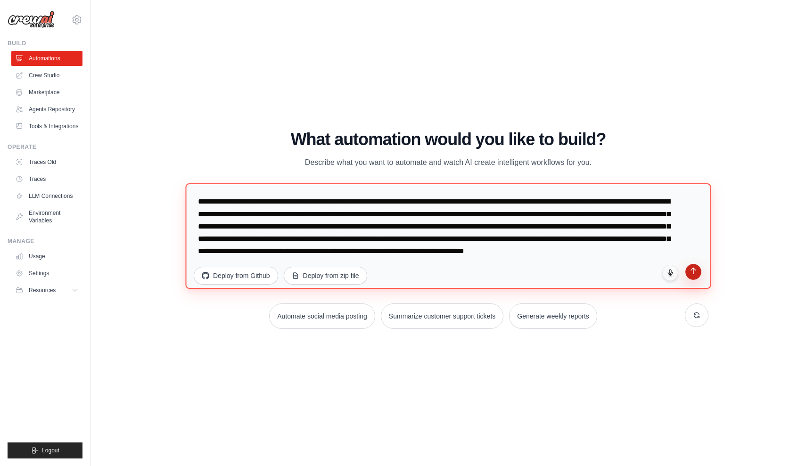
type textarea "**********"
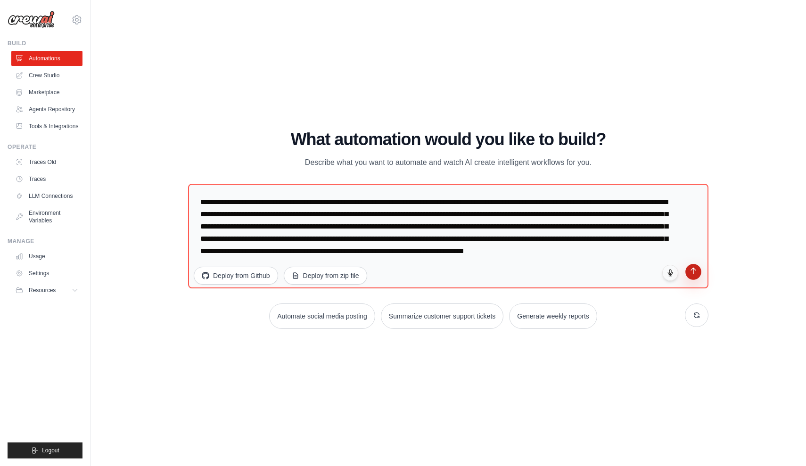
click at [695, 275] on button "submit" at bounding box center [693, 272] width 16 height 16
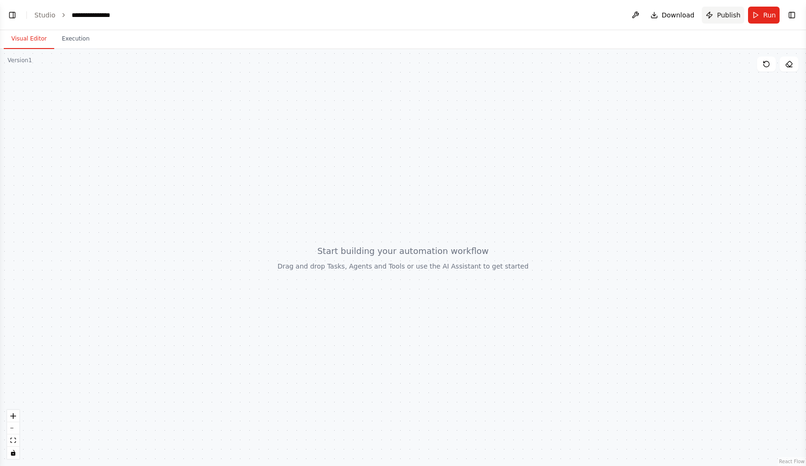
click at [717, 10] on button "Publish" at bounding box center [723, 15] width 42 height 17
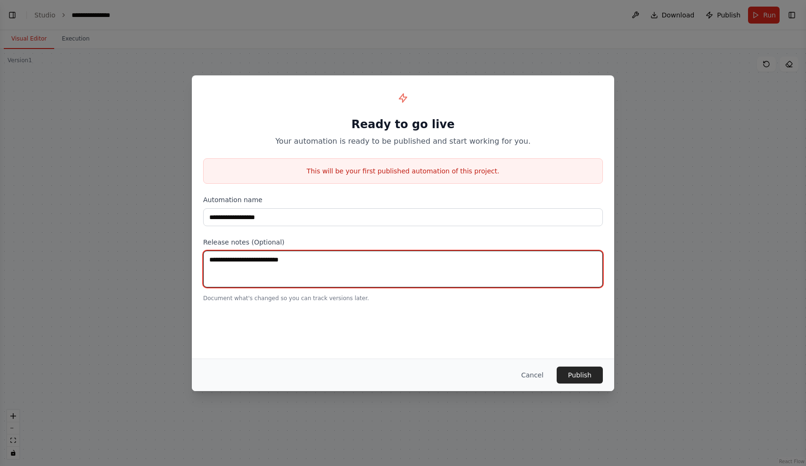
click at [429, 287] on textarea at bounding box center [403, 269] width 400 height 37
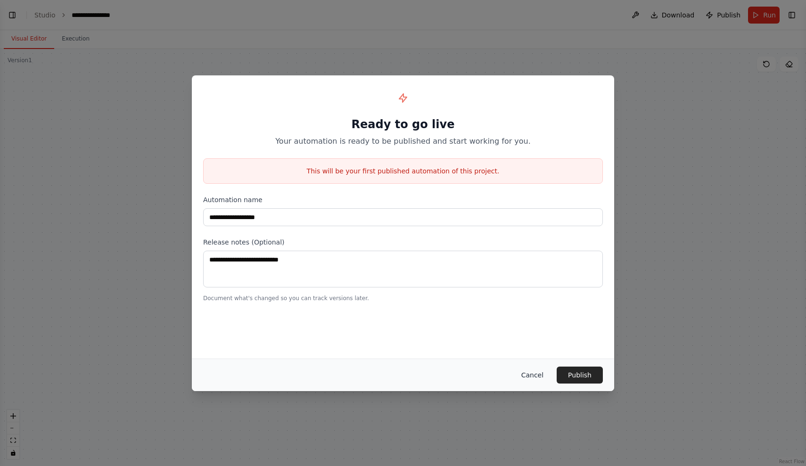
click at [530, 377] on button "Cancel" at bounding box center [532, 375] width 37 height 17
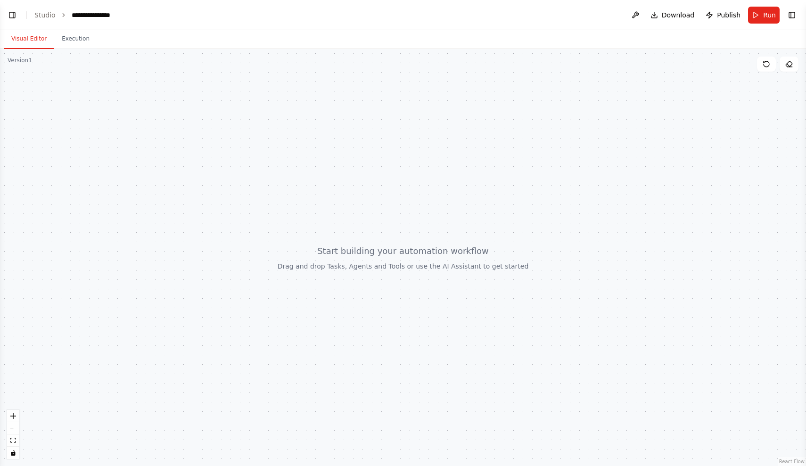
click at [312, 115] on div at bounding box center [403, 257] width 806 height 417
